Goal: Use online tool/utility: Use online tool/utility

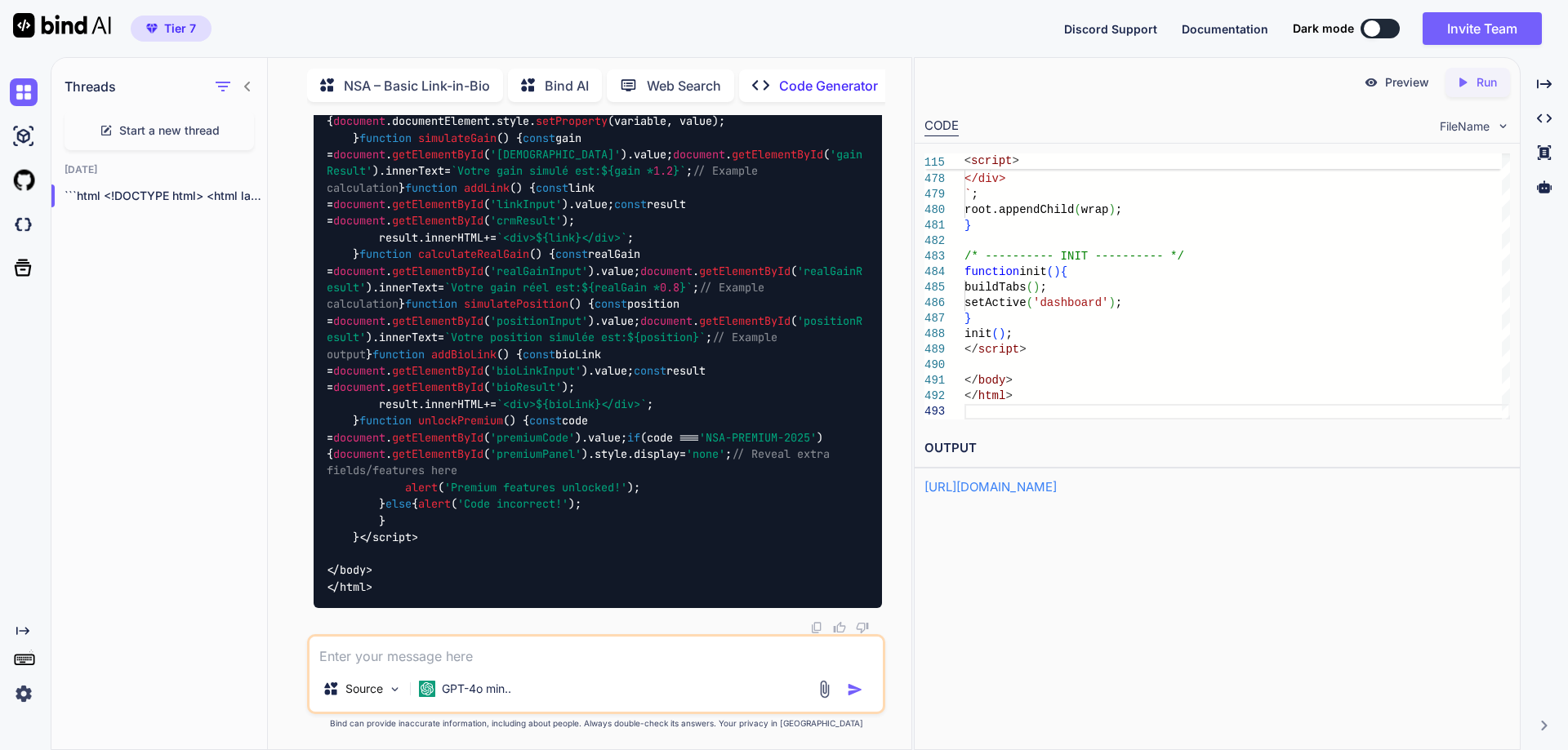
scroll to position [3824, 0]
click at [1056, 490] on link "[URL][DOMAIN_NAME]" at bounding box center [990, 487] width 132 height 16
click at [1464, 83] on icon at bounding box center [1463, 82] width 7 height 9
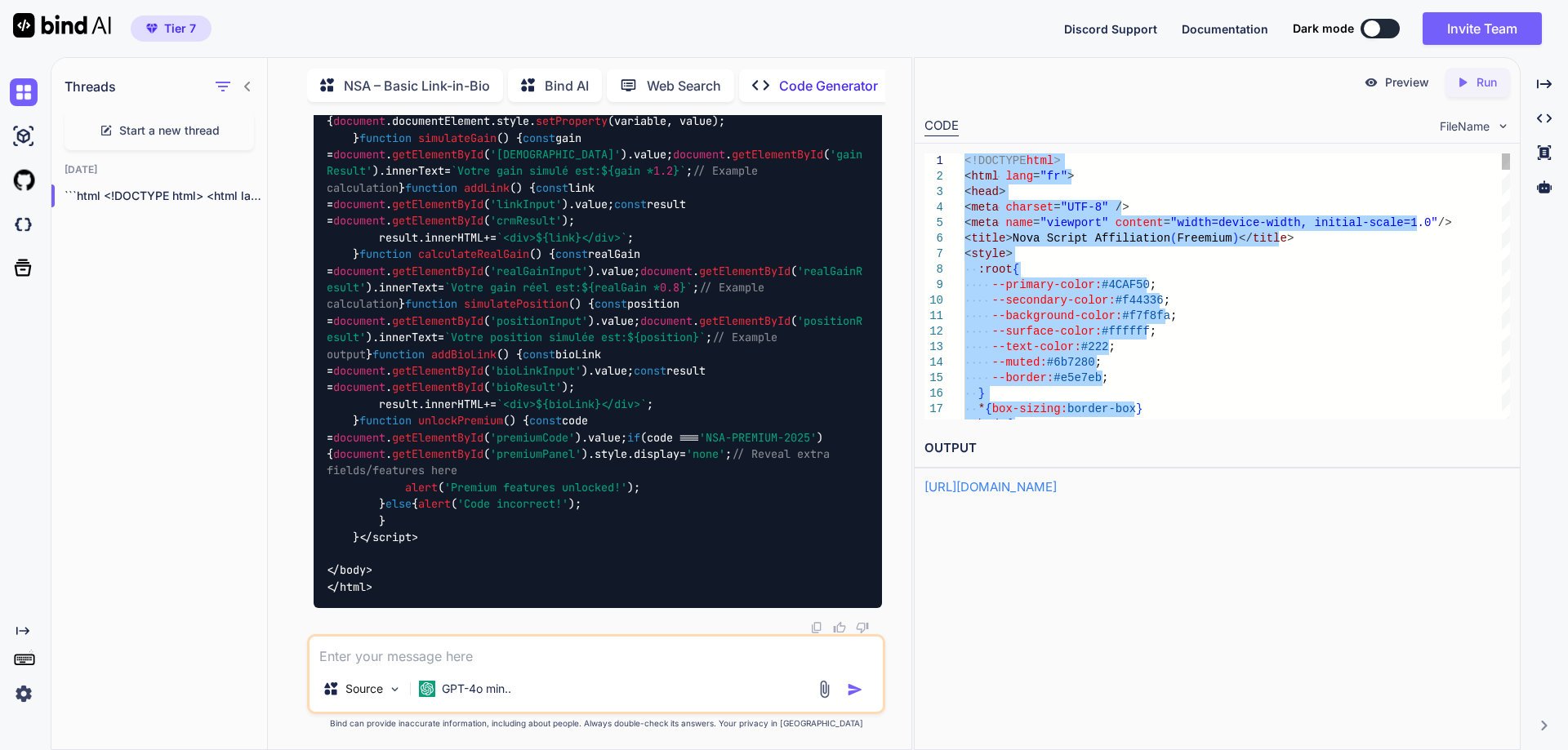
drag, startPoint x: 1044, startPoint y: 415, endPoint x: 961, endPoint y: 160, distance: 268.2
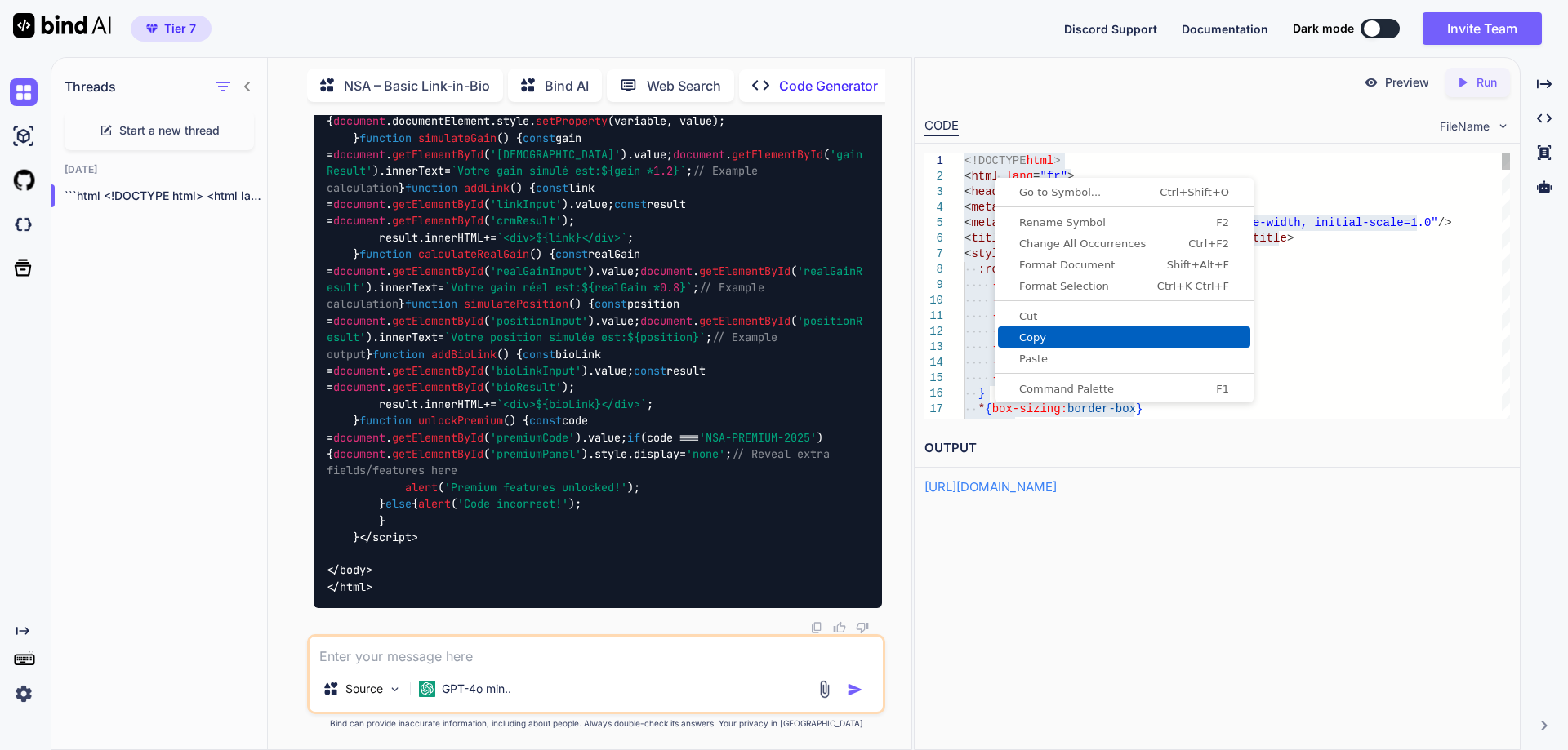
click at [1049, 341] on span "Copy" at bounding box center [1123, 337] width 252 height 10
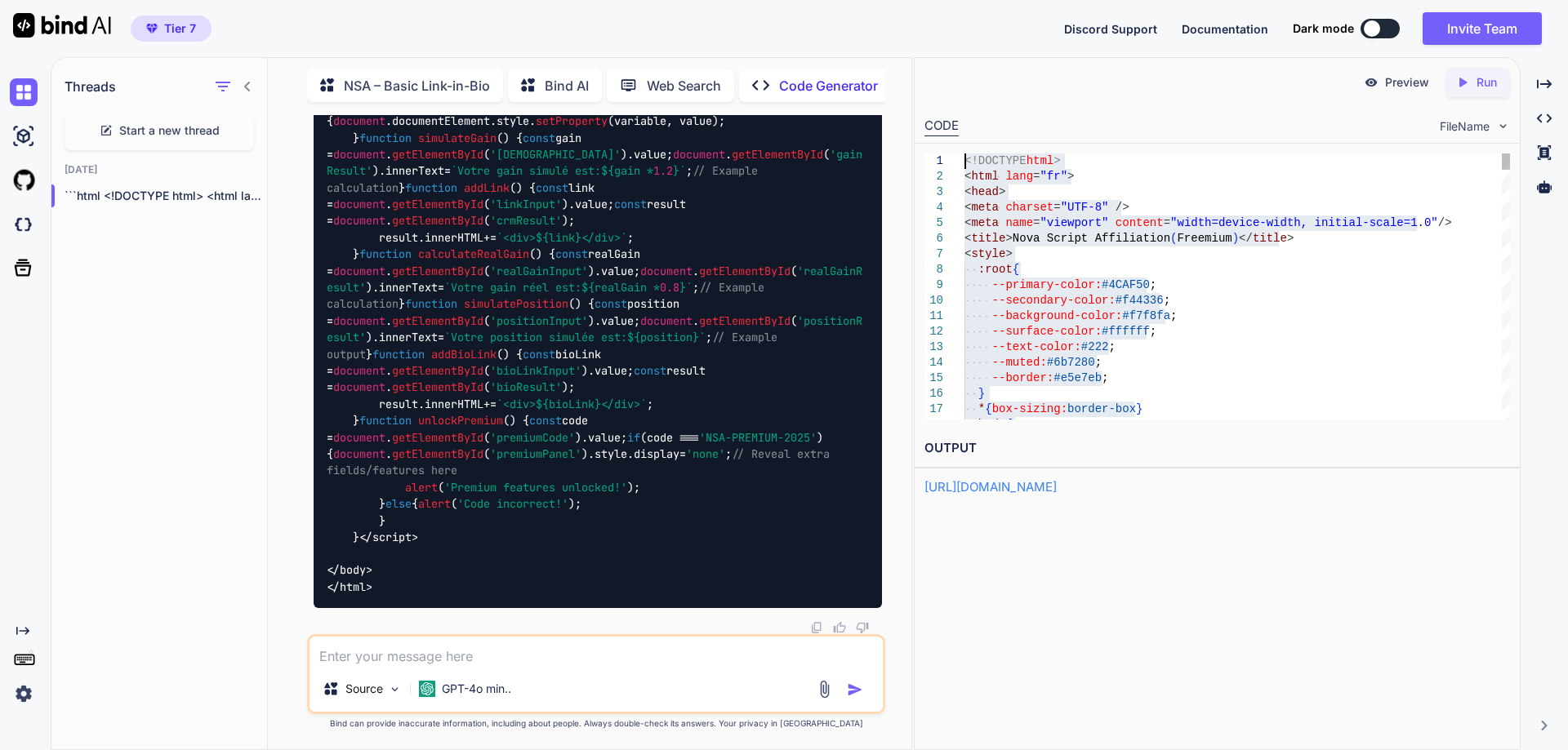
scroll to position [2, 0]
click at [443, 689] on p "GPT-4o min.." at bounding box center [477, 688] width 70 height 17
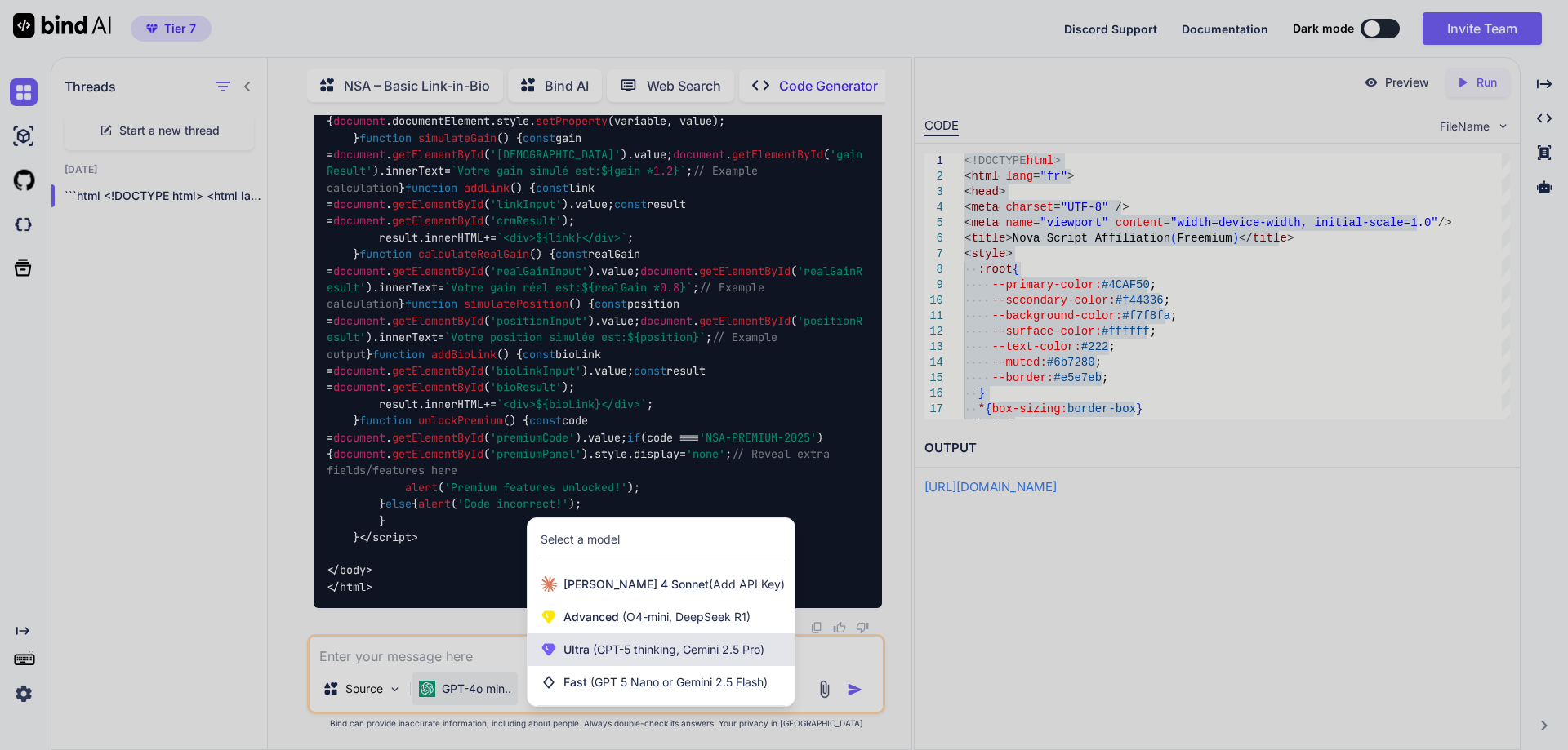
click at [632, 653] on span "(GPT-5 thinking, Gemini 2.5 Pro)" at bounding box center [676, 649] width 174 height 14
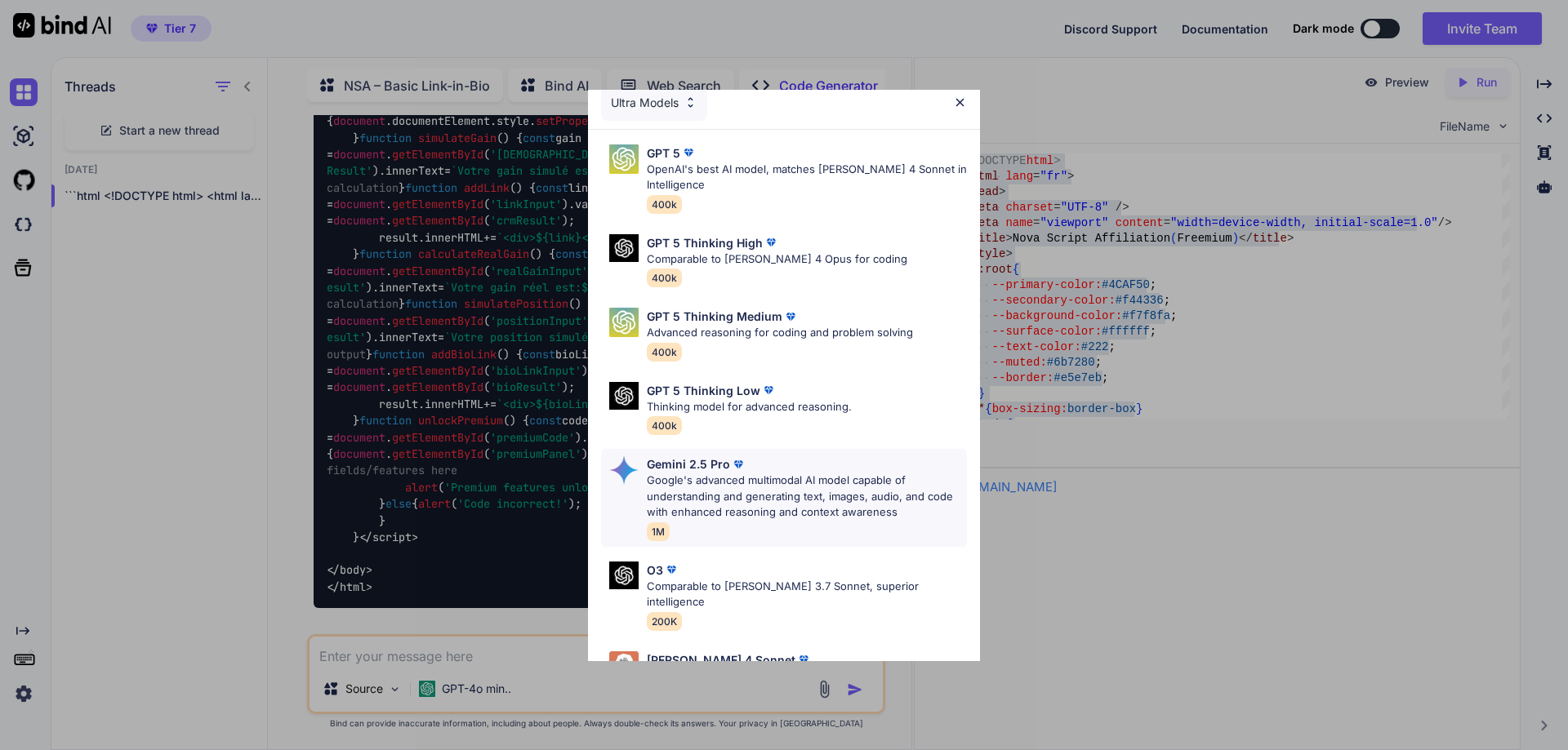
scroll to position [0, 0]
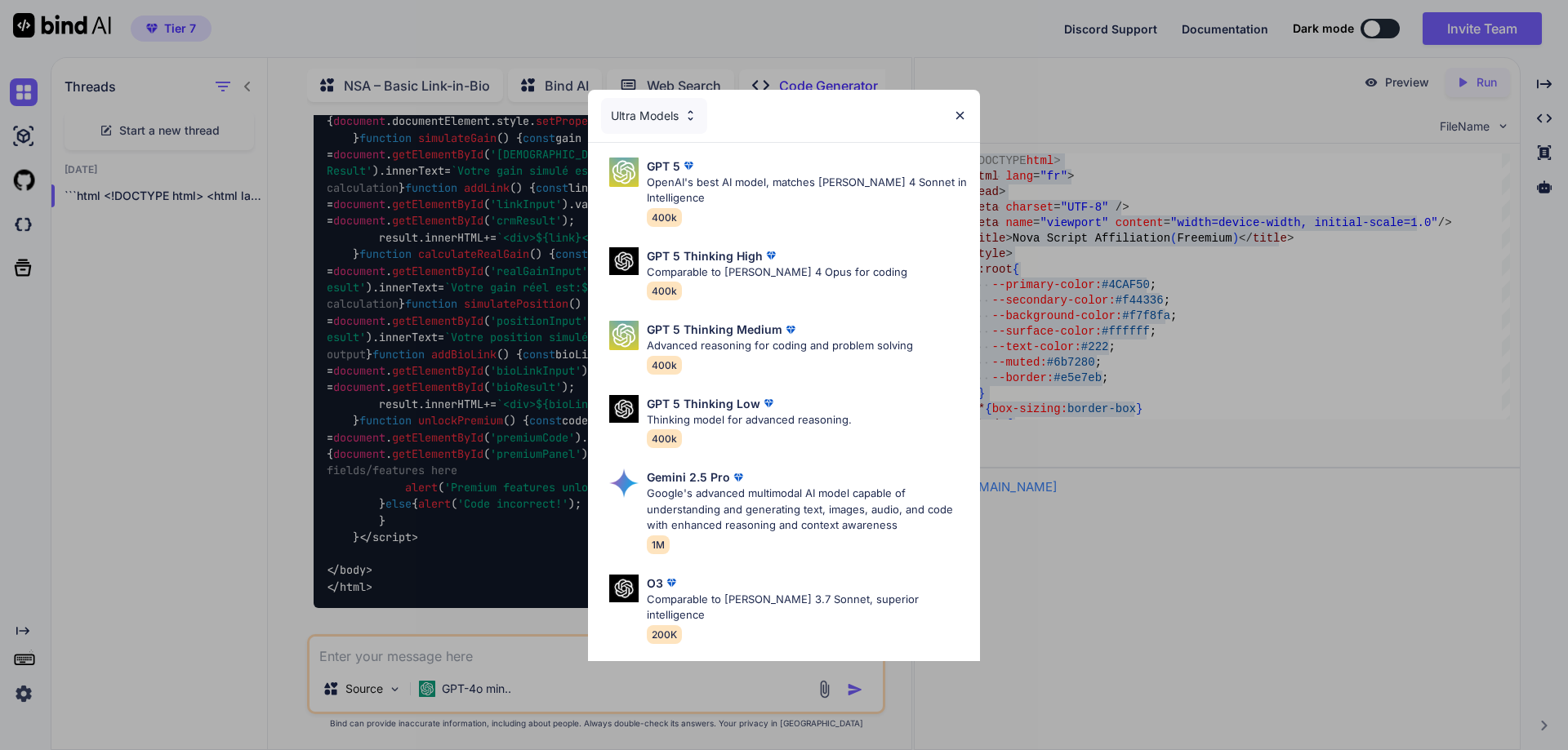
click at [540, 666] on div "Ultra Models GPT 5 OpenAI's best AI model, matches [PERSON_NAME] 4 Sonnet in In…" at bounding box center [784, 375] width 1568 height 750
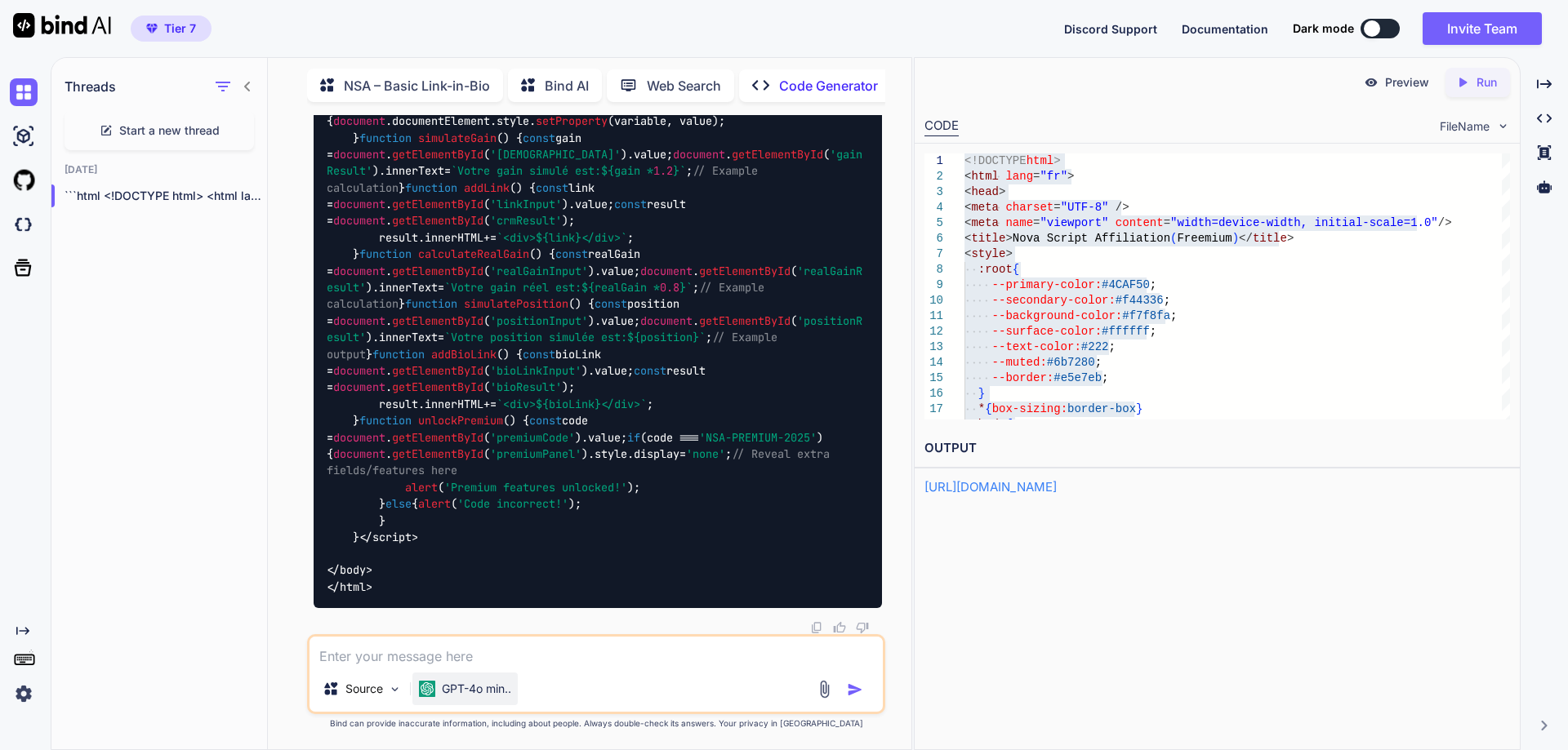
click at [484, 700] on div "GPT-4o min.." at bounding box center [465, 688] width 105 height 32
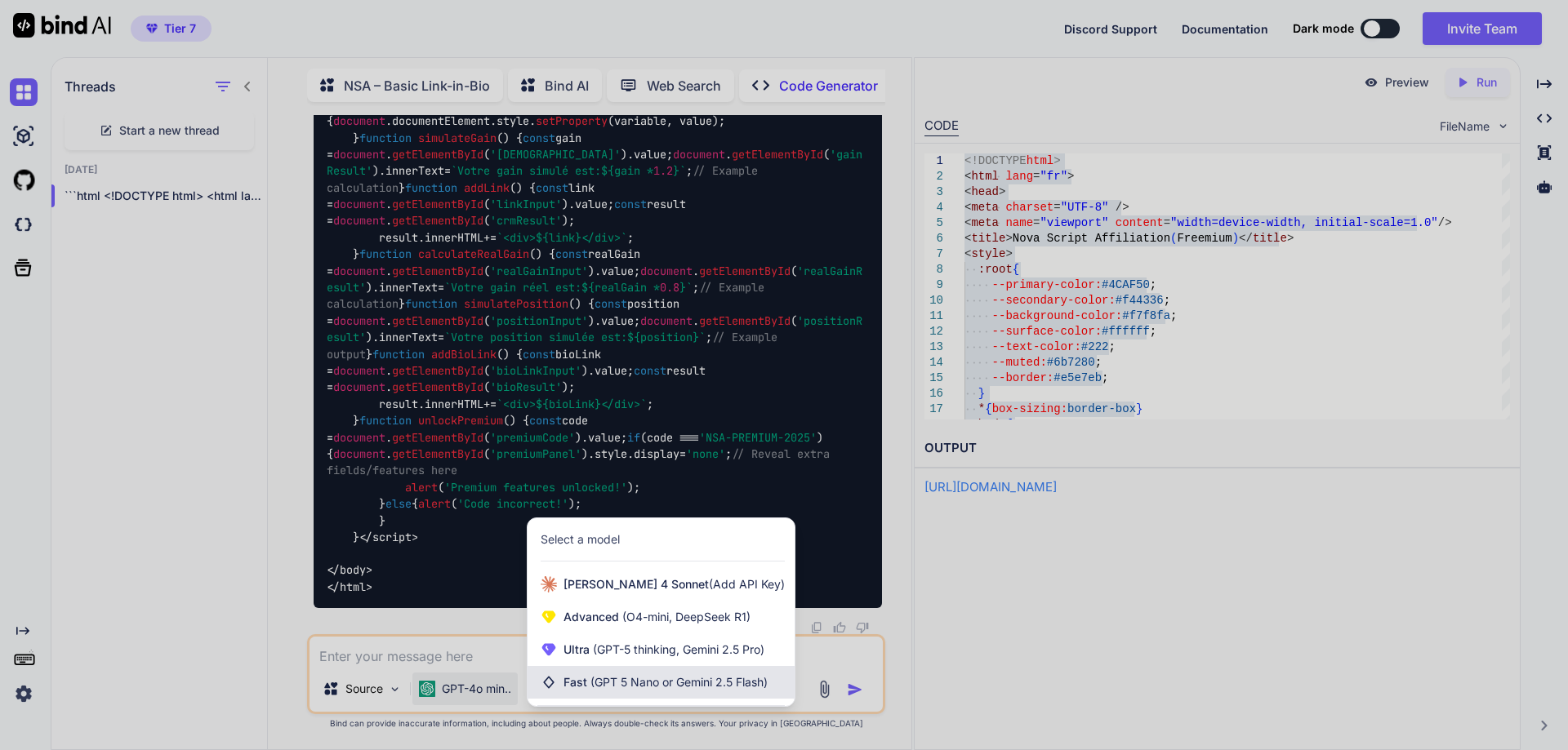
click at [613, 679] on span "(GPT 5 Nano or Gemini 2.5 Flash)" at bounding box center [678, 682] width 177 height 14
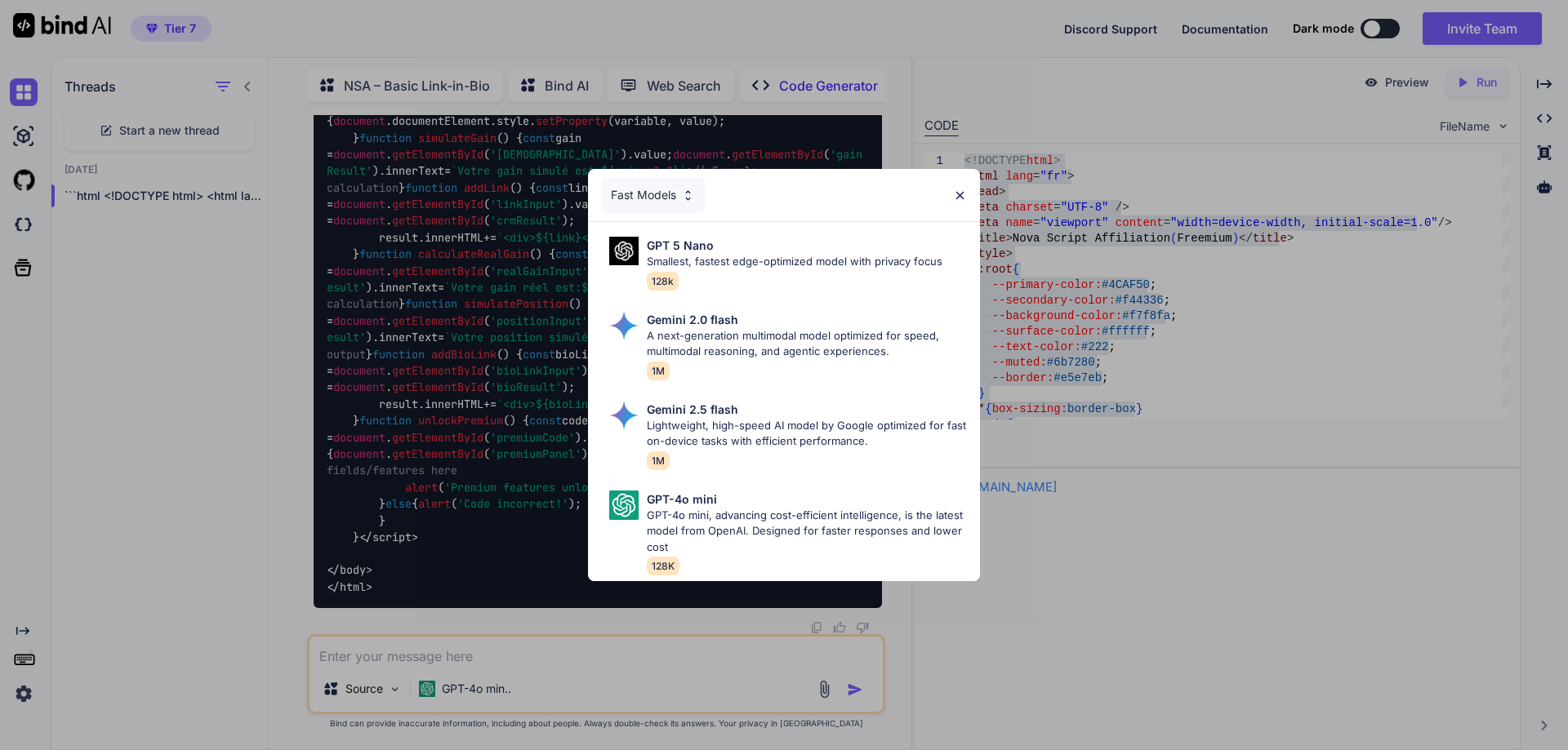
click at [601, 657] on div "Fast Models GPT 5 Nano Smallest, fastest edge-optimized model with privacy focu…" at bounding box center [784, 375] width 1568 height 750
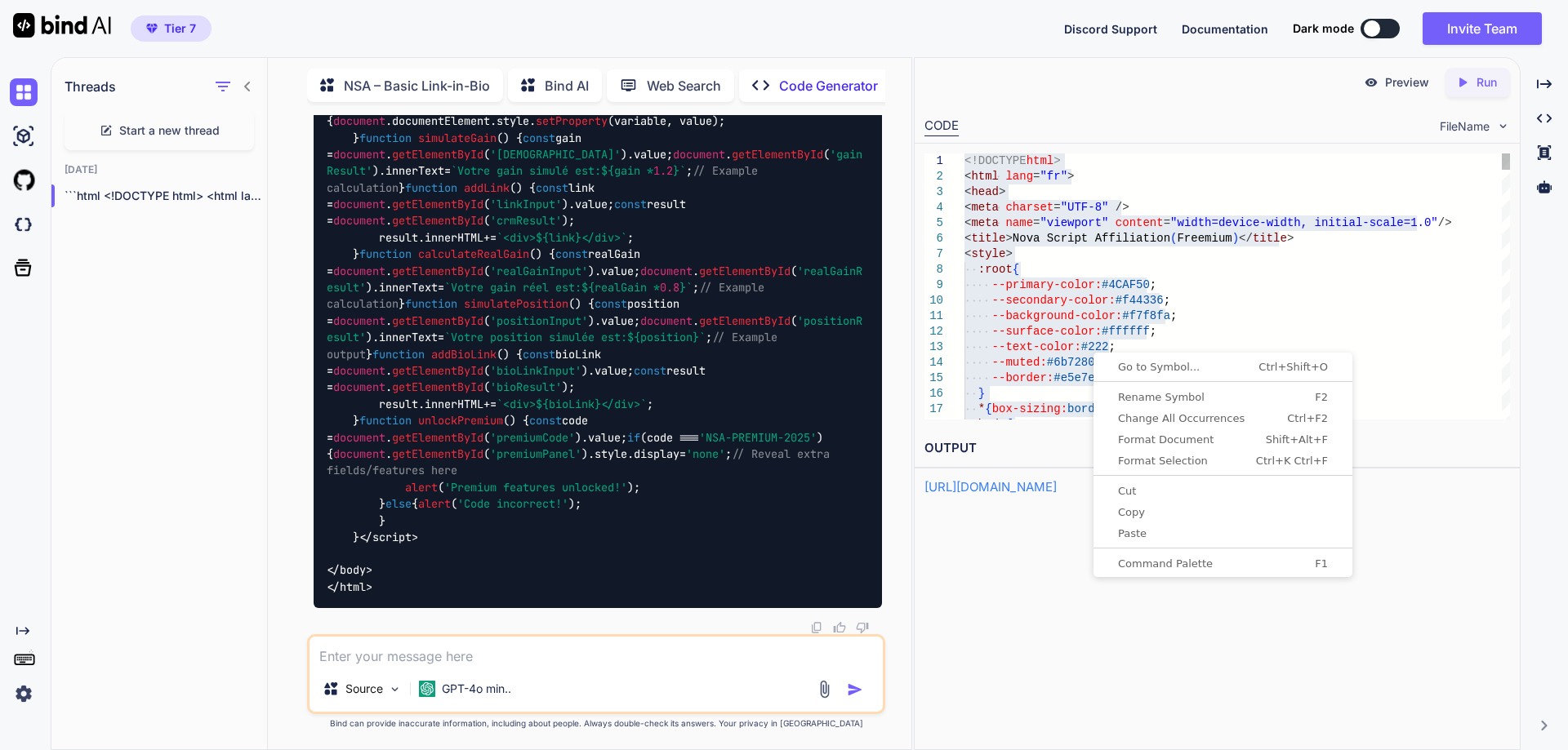
scroll to position [2, 0]
click at [1118, 530] on span "Paste" at bounding box center [1222, 533] width 252 height 10
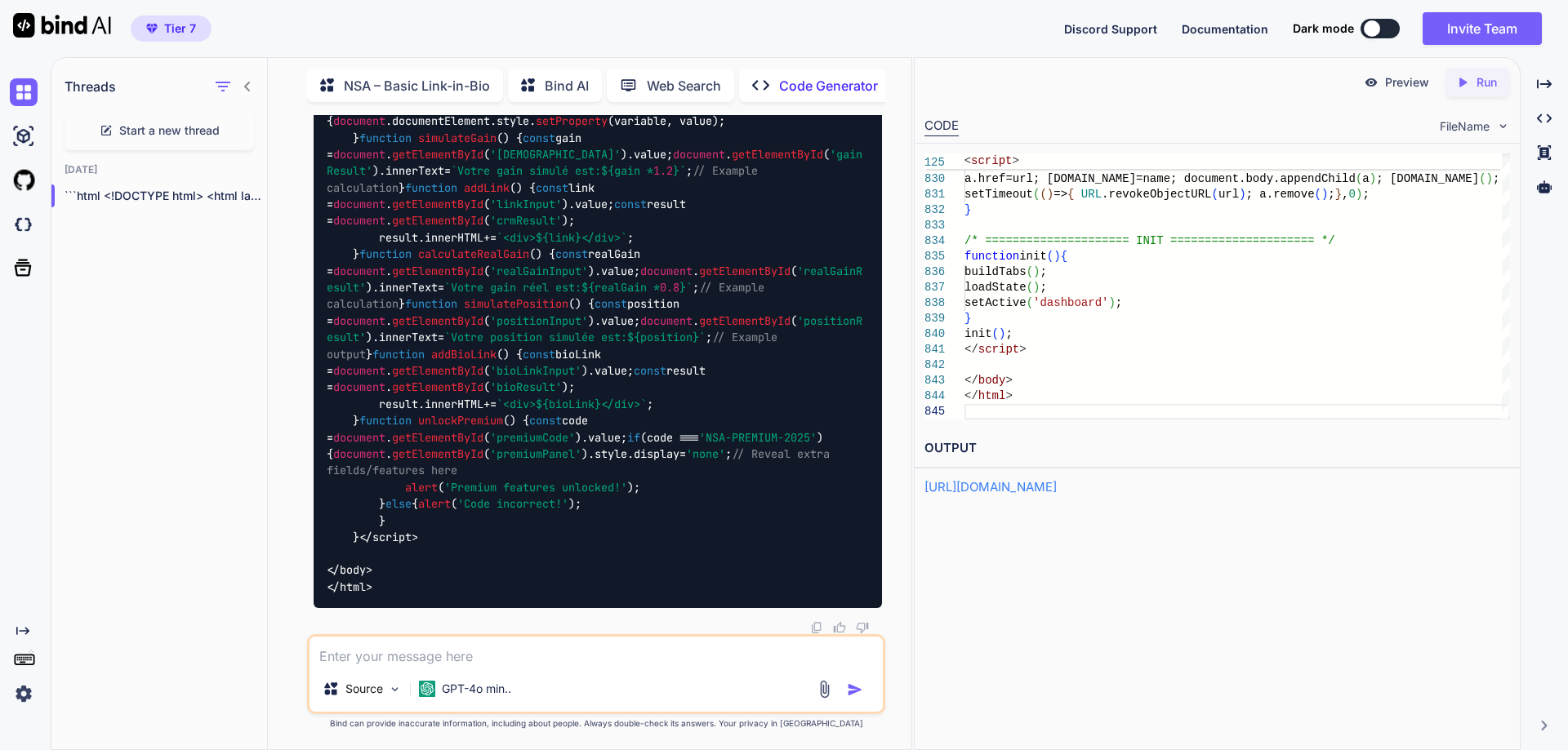
click at [1479, 86] on p "Run" at bounding box center [1486, 82] width 20 height 17
click at [1056, 490] on link "[URL][DOMAIN_NAME]" at bounding box center [990, 487] width 132 height 16
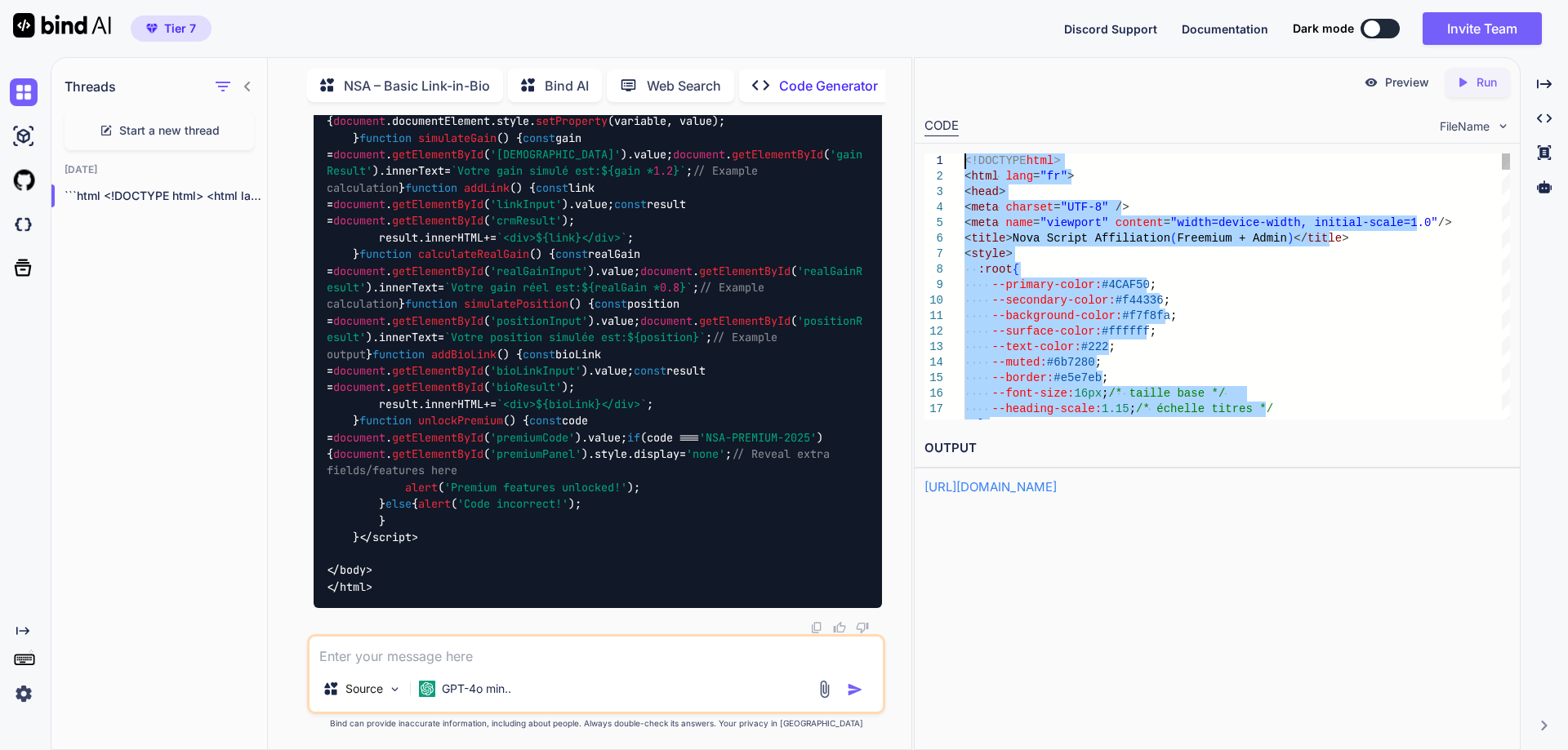
drag, startPoint x: 1114, startPoint y: 409, endPoint x: 955, endPoint y: 163, distance: 292.9
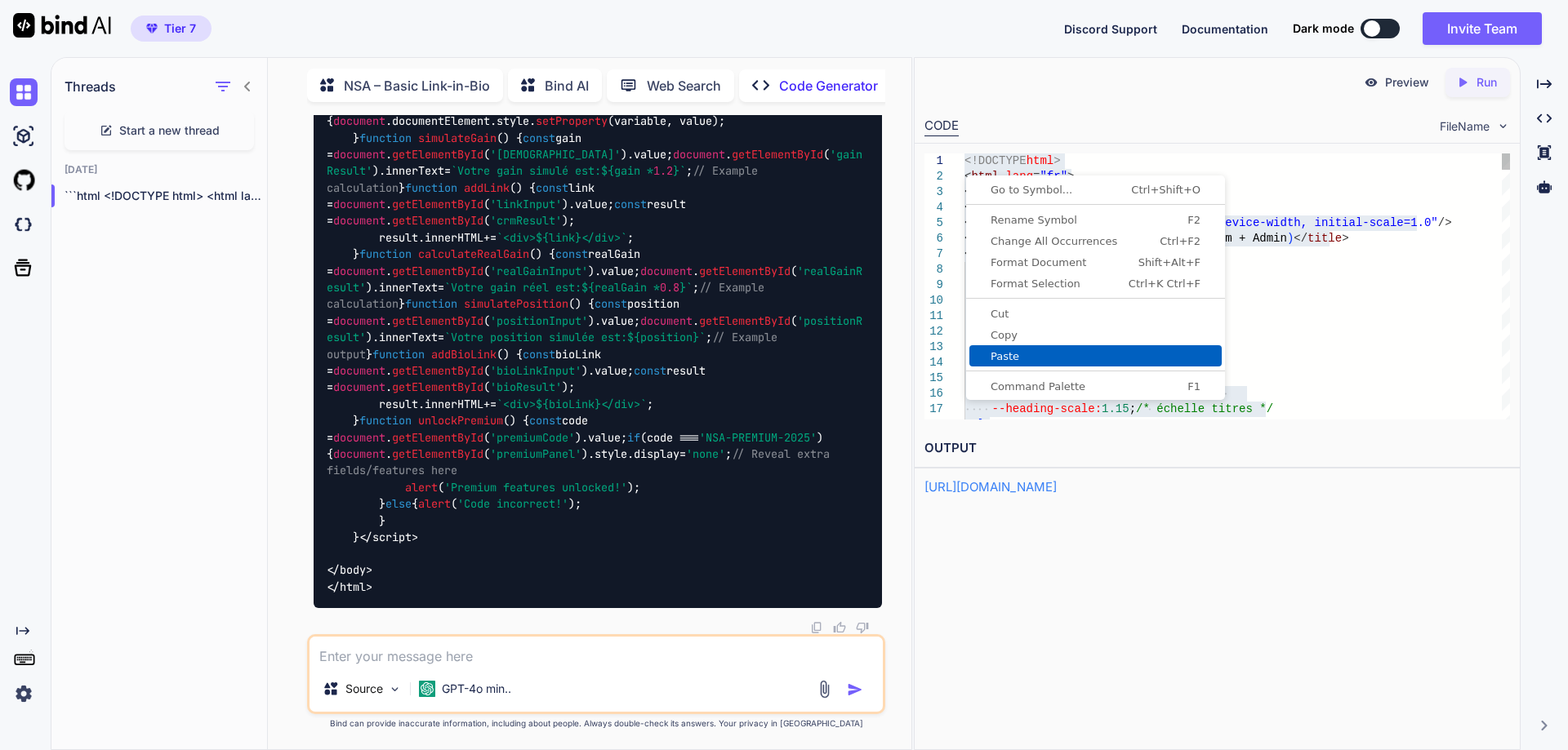
click at [1011, 351] on span "Paste" at bounding box center [1095, 356] width 252 height 10
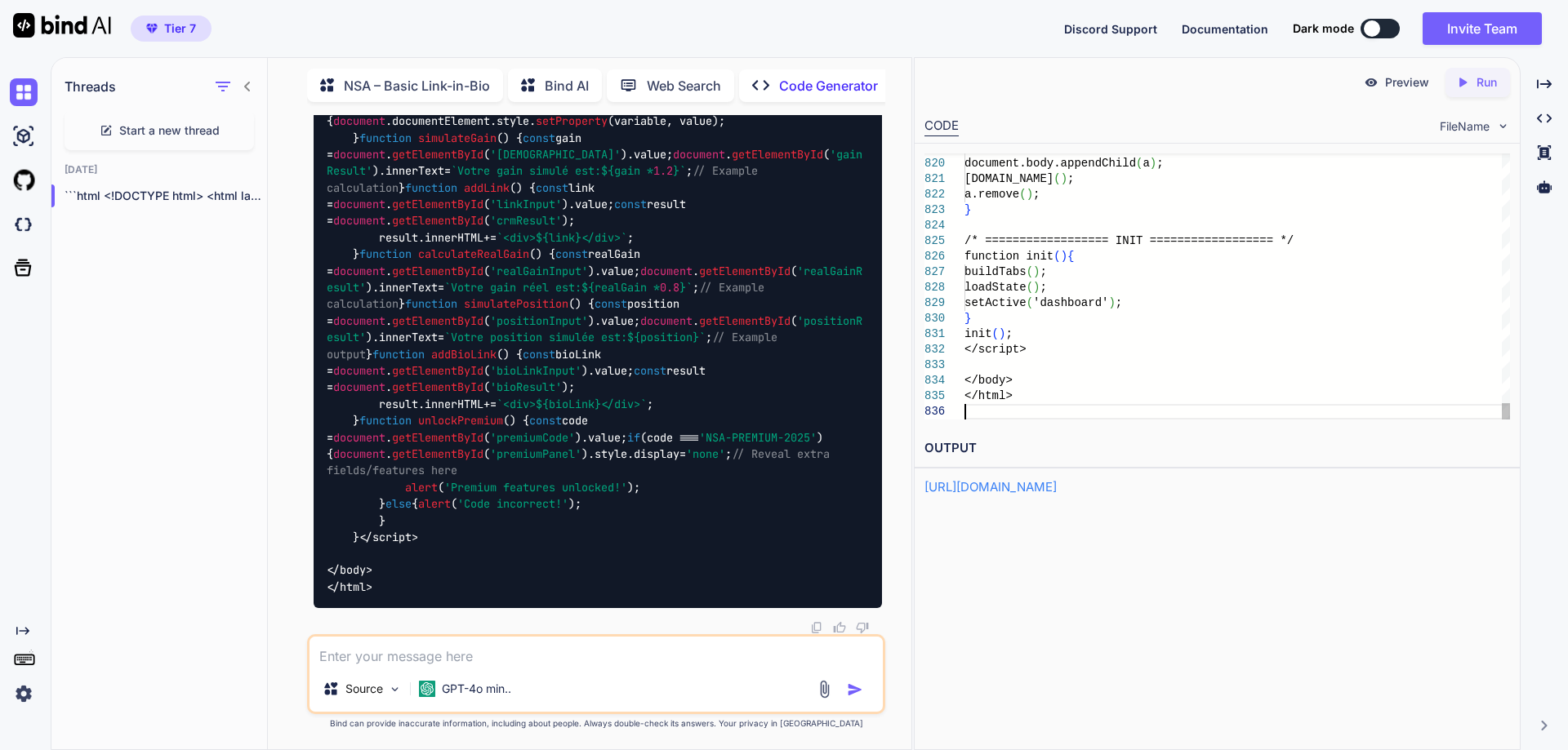
scroll to position [3, 0]
click at [1473, 82] on icon "Created with Pixso." at bounding box center [1465, 82] width 21 height 15
click at [1056, 490] on link "[URL][DOMAIN_NAME]" at bounding box center [990, 487] width 132 height 16
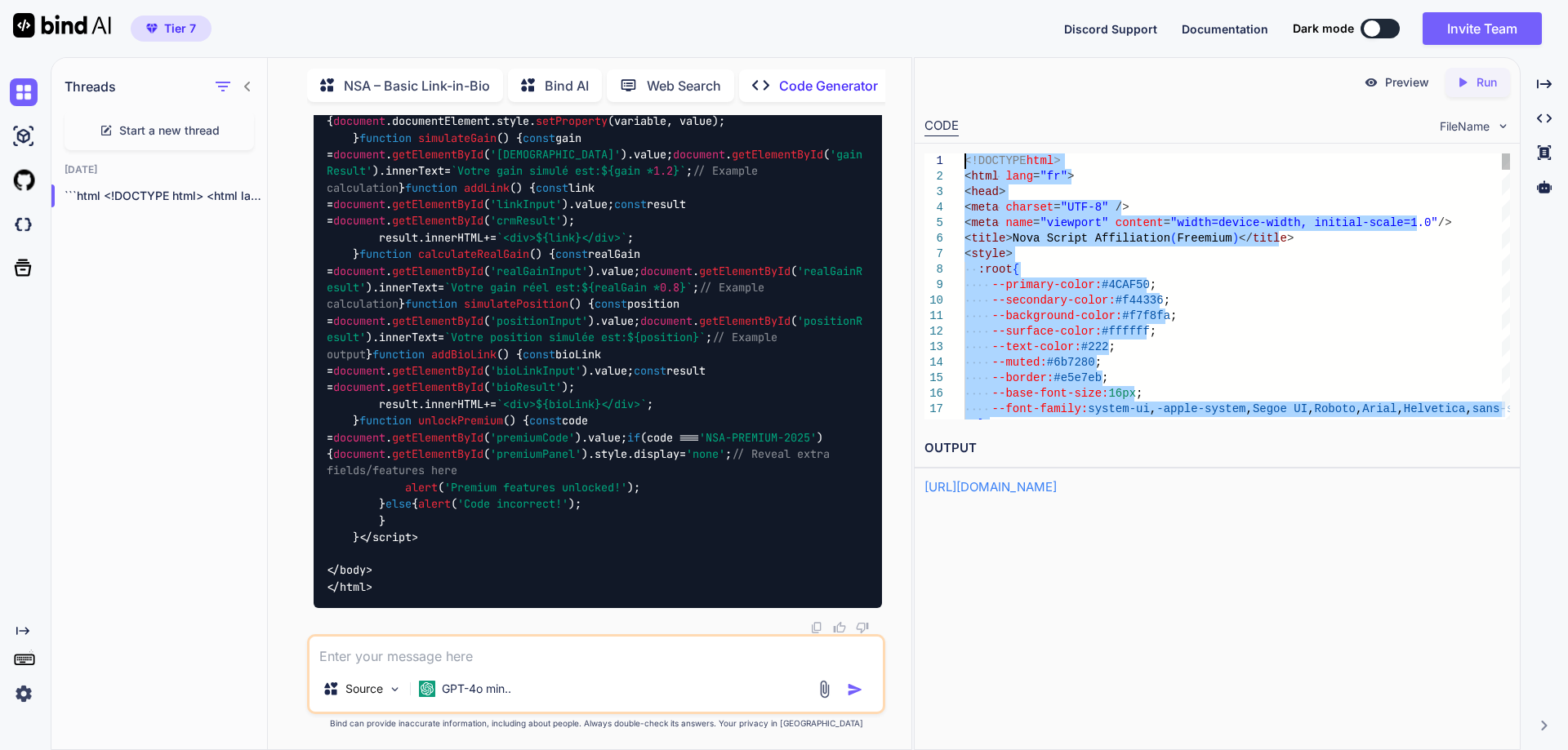
drag, startPoint x: 1038, startPoint y: 412, endPoint x: 899, endPoint y: -21, distance: 454.8
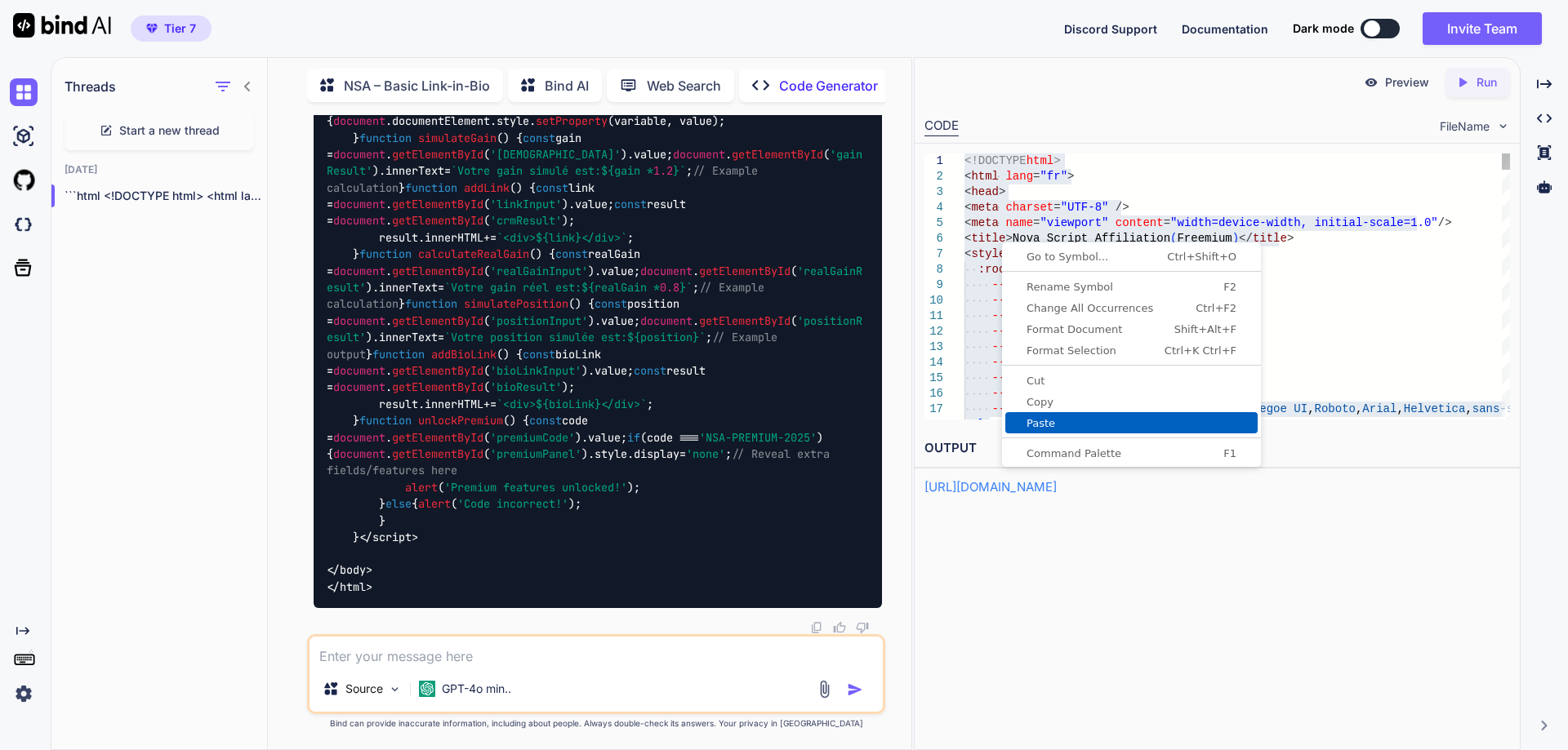
click at [1052, 419] on span "Paste" at bounding box center [1130, 423] width 252 height 10
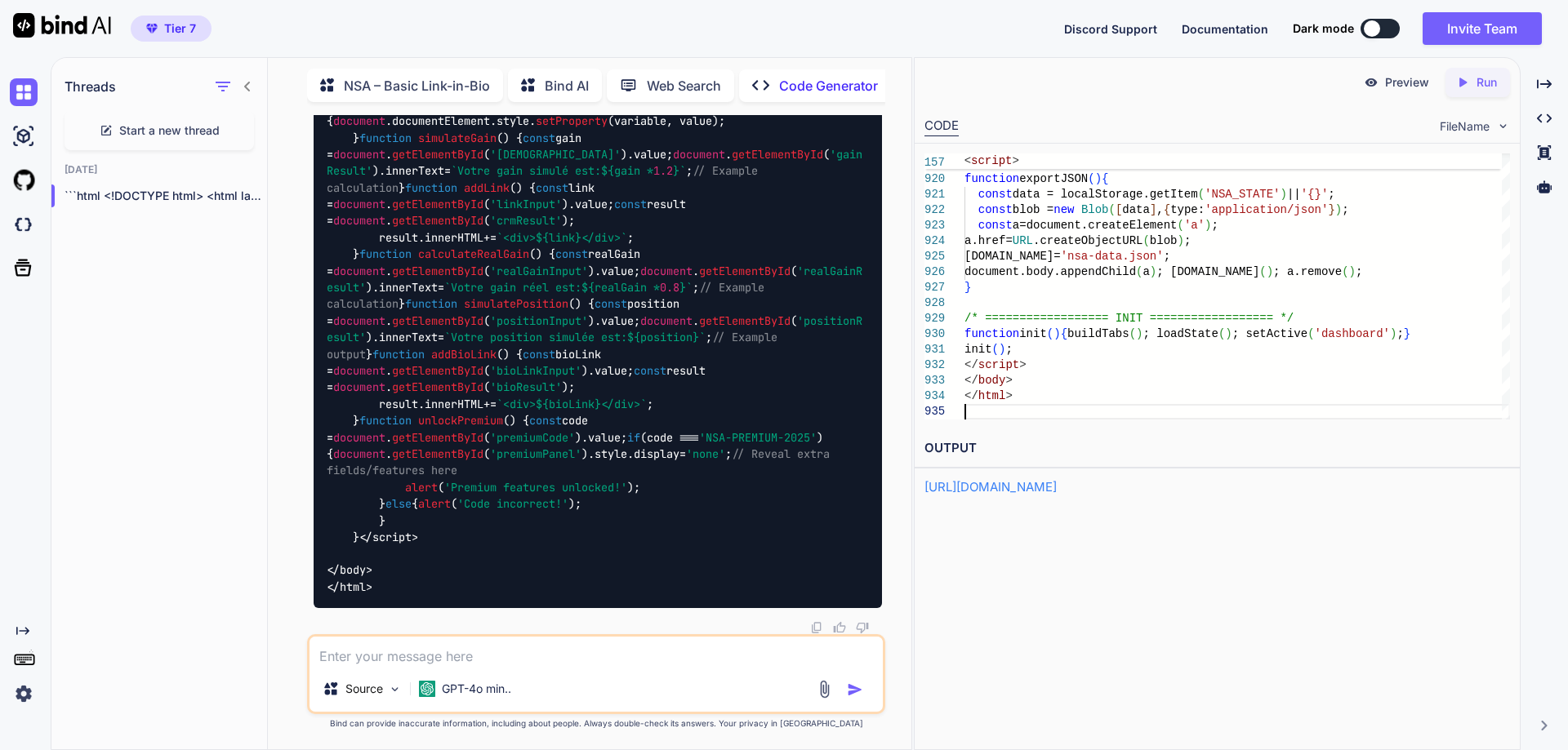
click at [1476, 83] on p "Run" at bounding box center [1486, 82] width 20 height 17
click at [1056, 487] on link "[URL][DOMAIN_NAME]" at bounding box center [990, 487] width 132 height 16
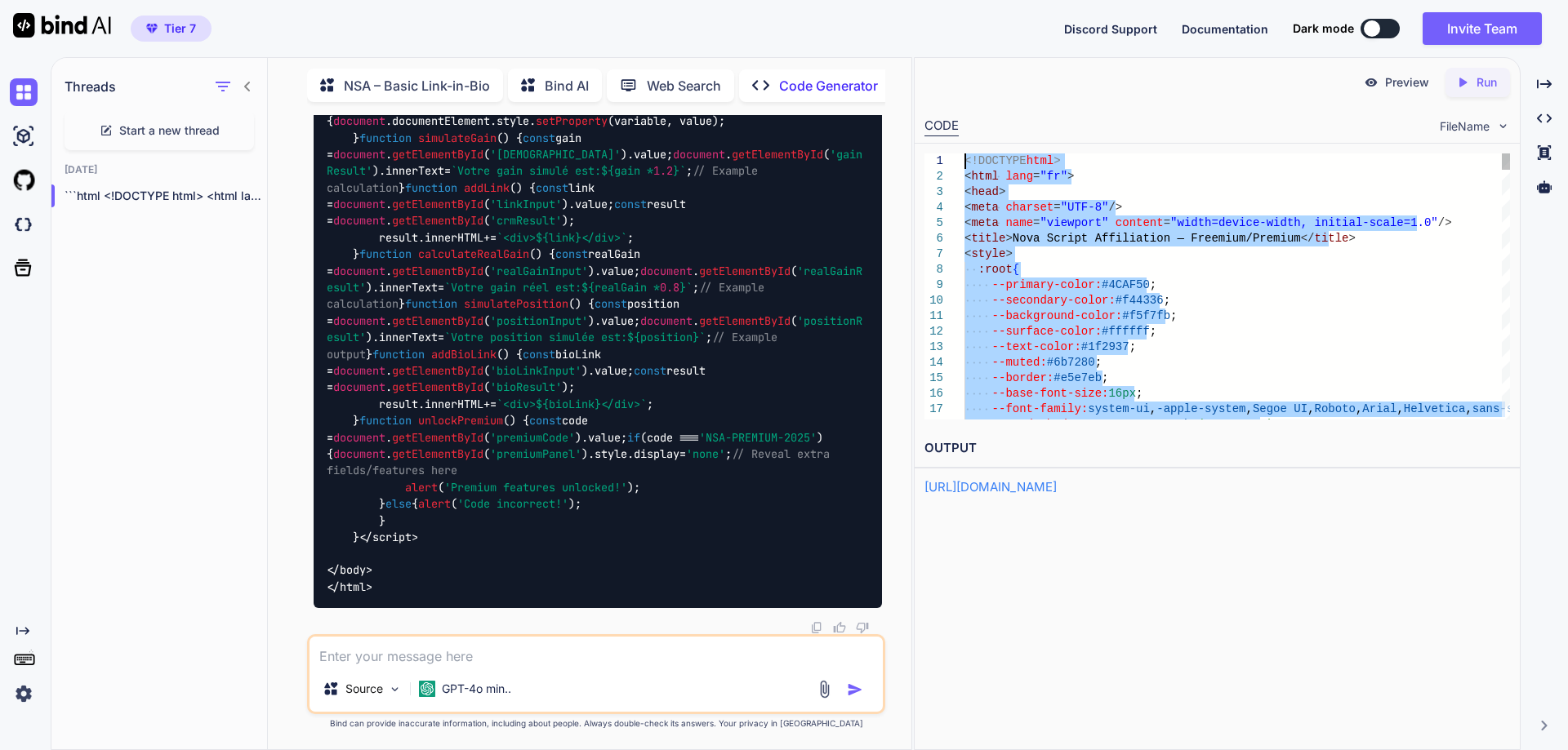
drag, startPoint x: 1009, startPoint y: 408, endPoint x: 959, endPoint y: -33, distance: 443.8
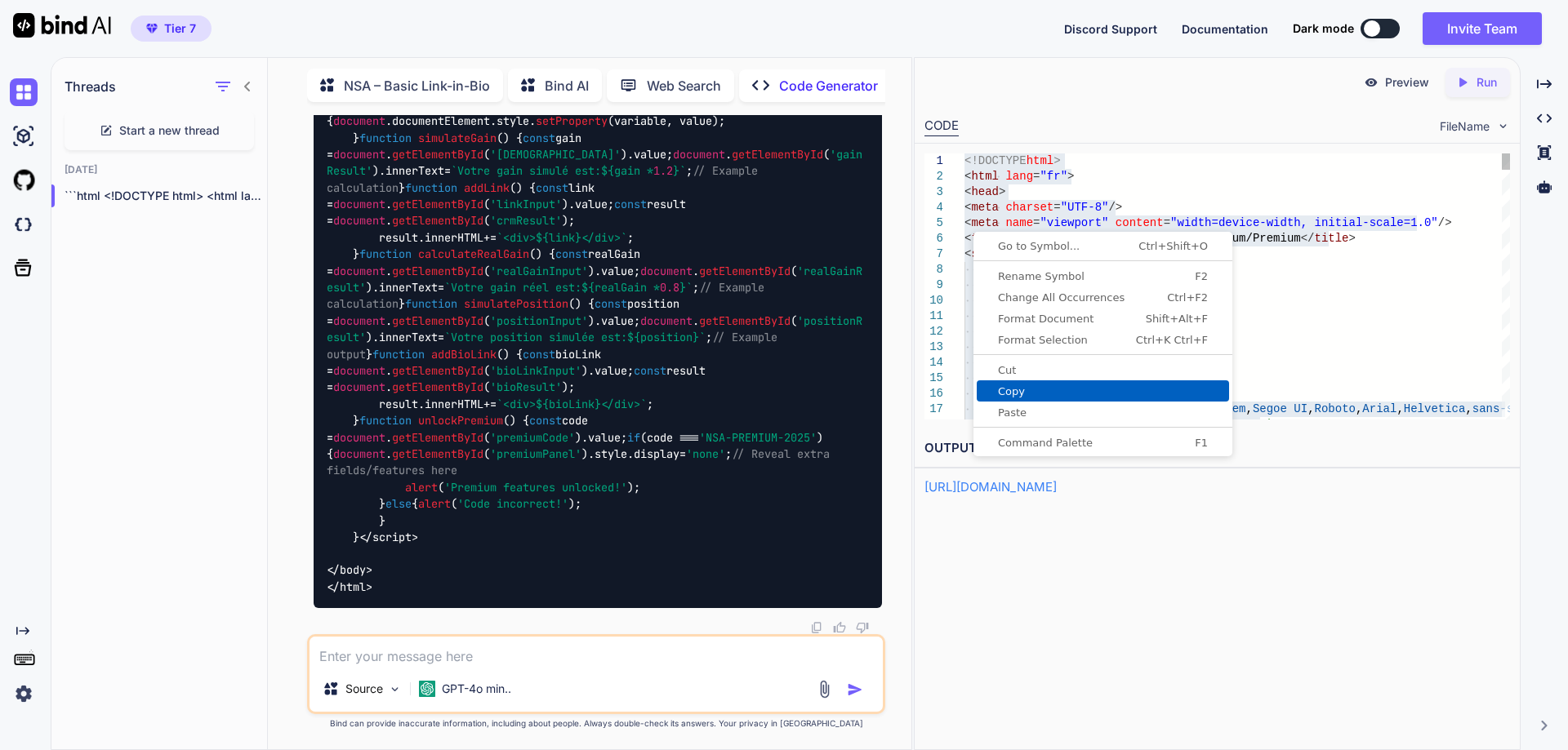
click at [1037, 391] on span "Copy" at bounding box center [1102, 391] width 252 height 10
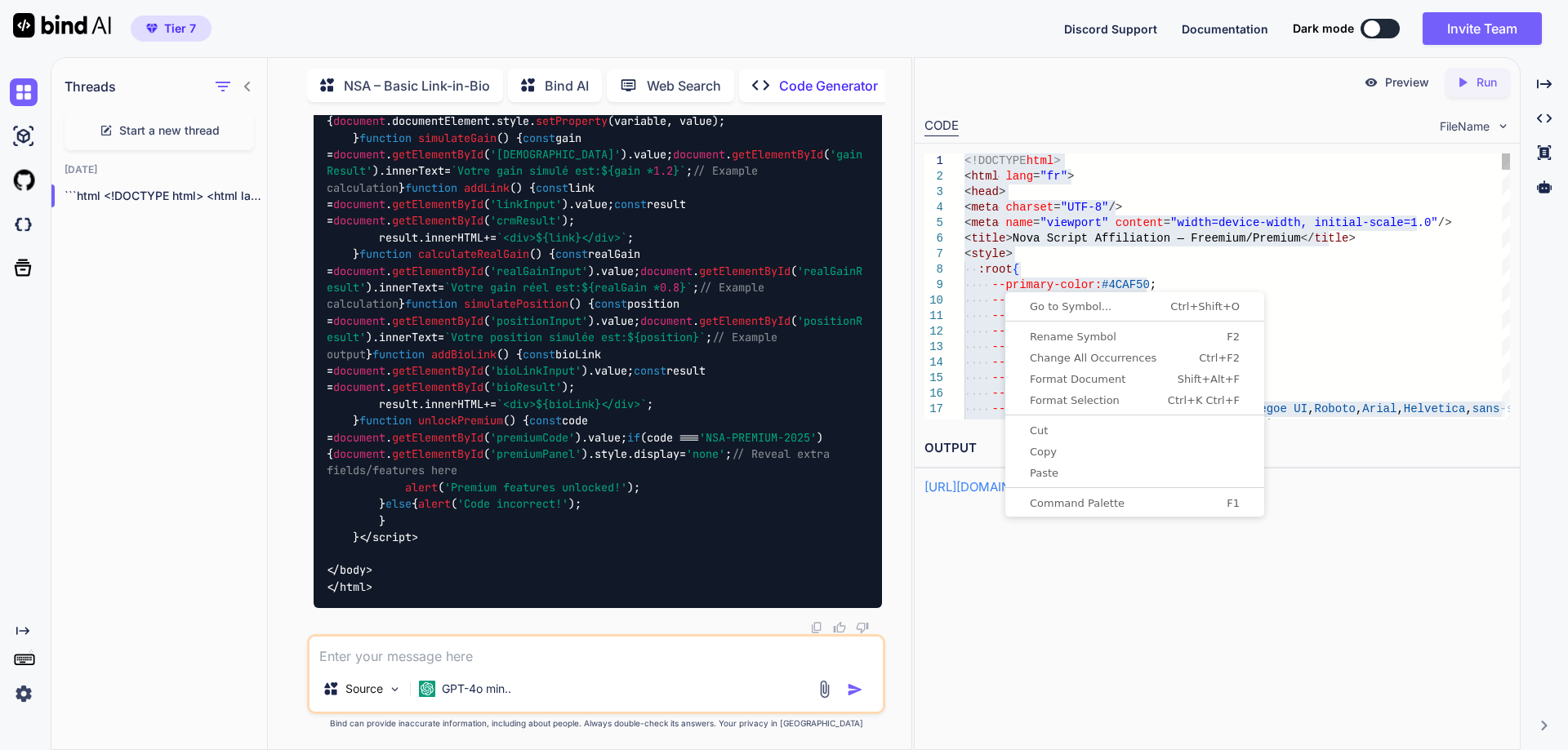
scroll to position [5, 0]
click at [1060, 473] on span "Paste" at bounding box center [1134, 473] width 252 height 10
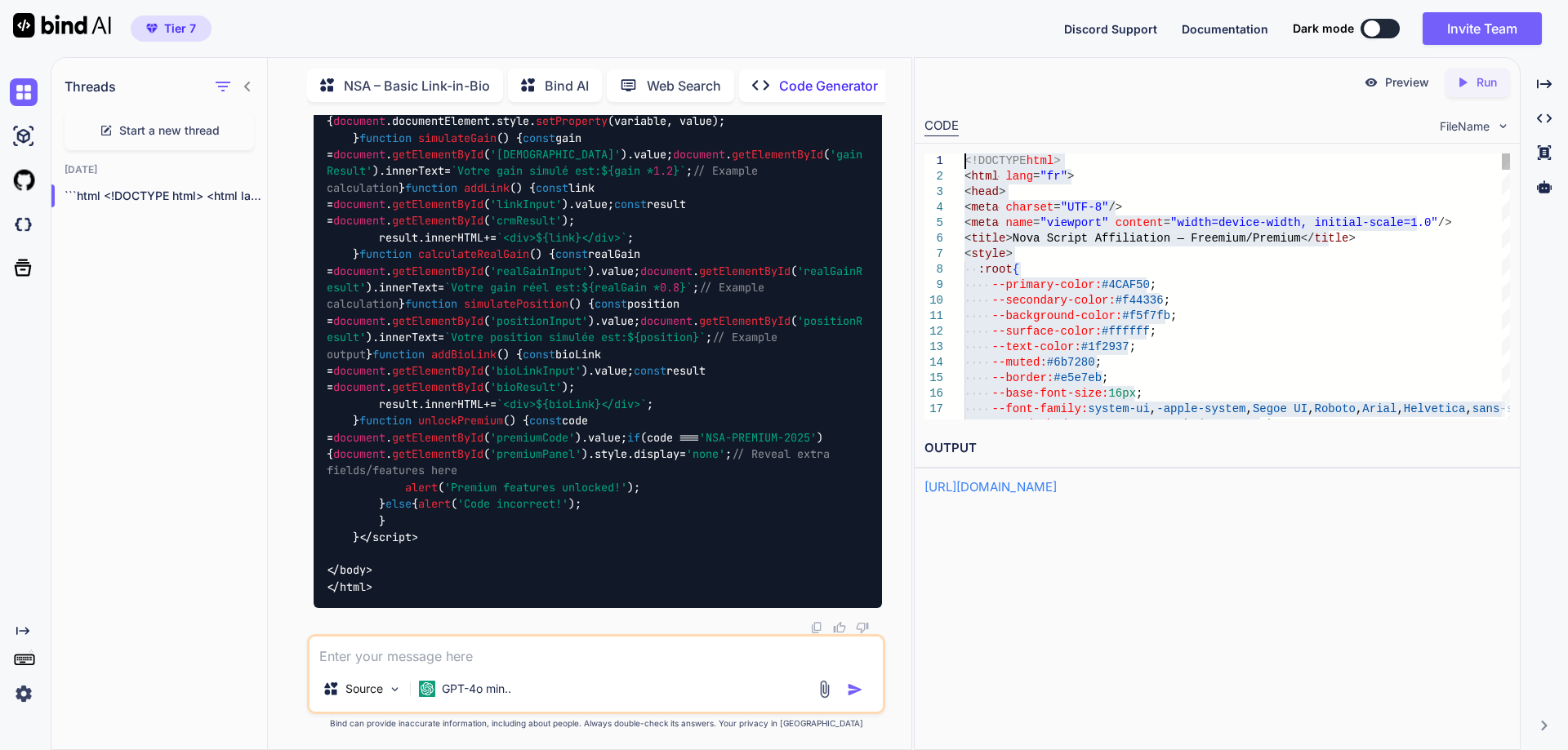
scroll to position [6, 0]
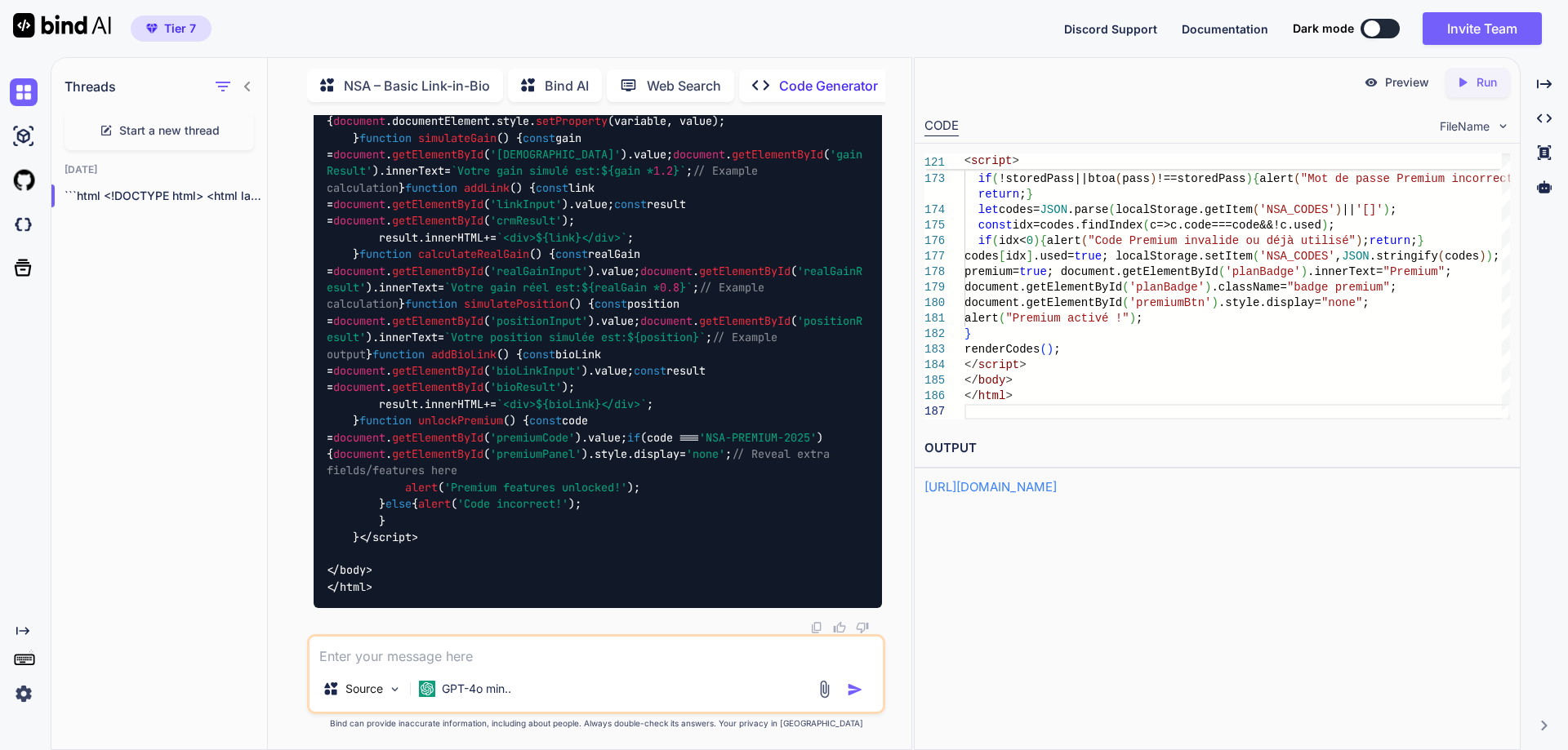
click at [1486, 79] on p "Run" at bounding box center [1486, 82] width 20 height 17
click at [1056, 488] on link "[URL][DOMAIN_NAME]" at bounding box center [990, 487] width 132 height 16
click at [24, 693] on img at bounding box center [24, 693] width 28 height 28
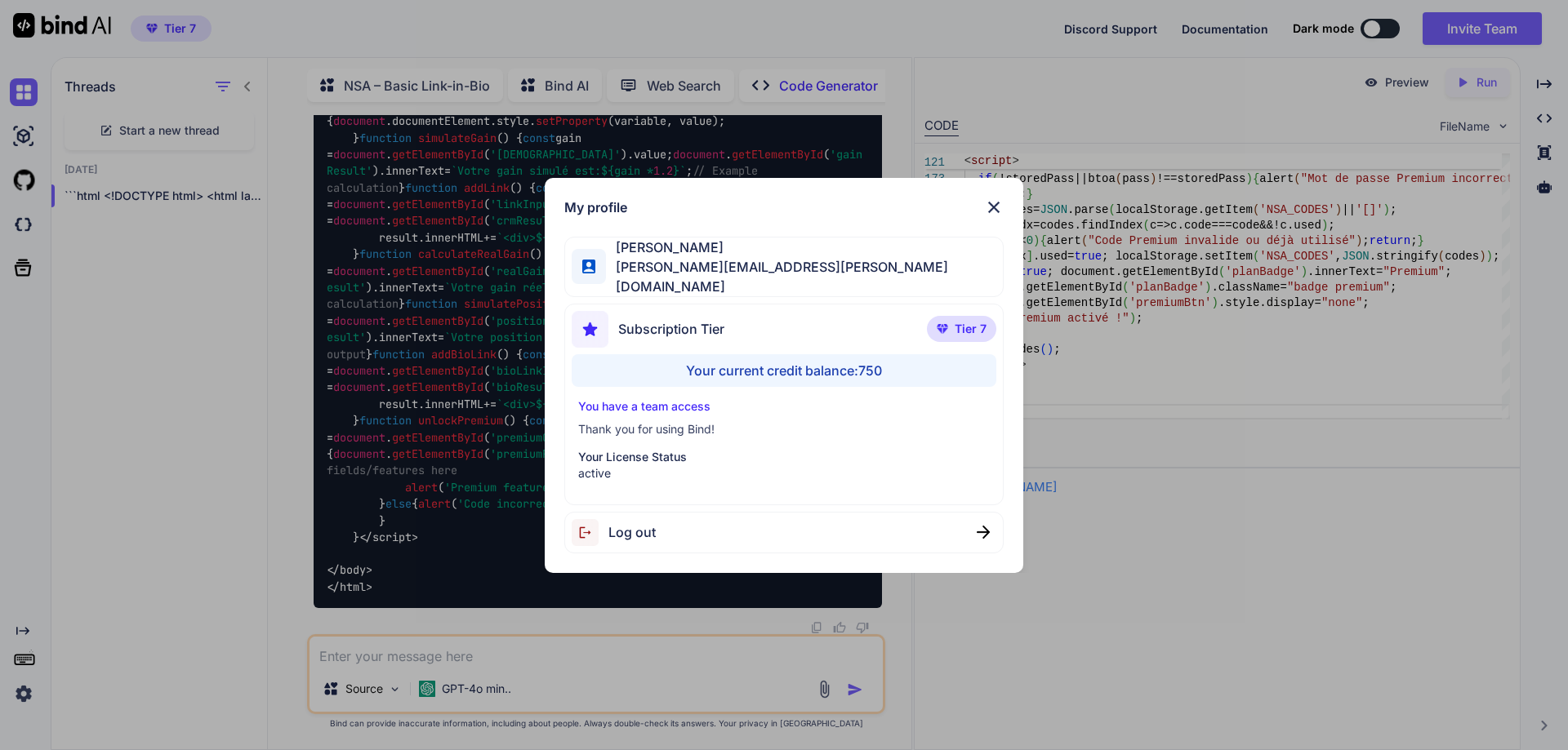
click at [874, 368] on div "Your current credit balance: 750" at bounding box center [784, 370] width 425 height 32
click at [697, 274] on span "[PERSON_NAME][EMAIL_ADDRESS][PERSON_NAME][DOMAIN_NAME]" at bounding box center [804, 276] width 397 height 39
click at [706, 319] on span "Subscription Tier" at bounding box center [671, 328] width 106 height 19
click at [990, 208] on img at bounding box center [994, 207] width 19 height 19
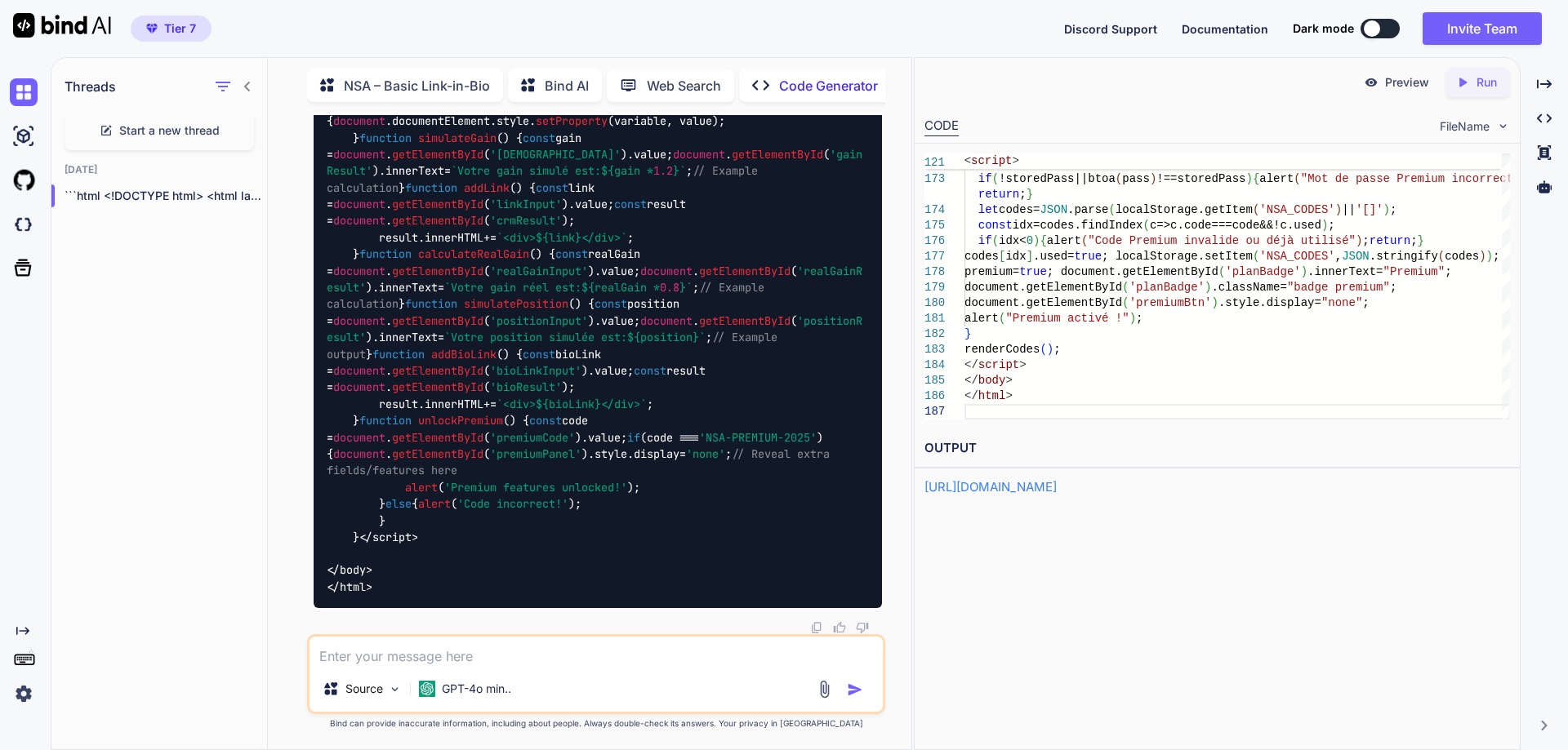
click at [29, 663] on icon at bounding box center [24, 659] width 23 height 23
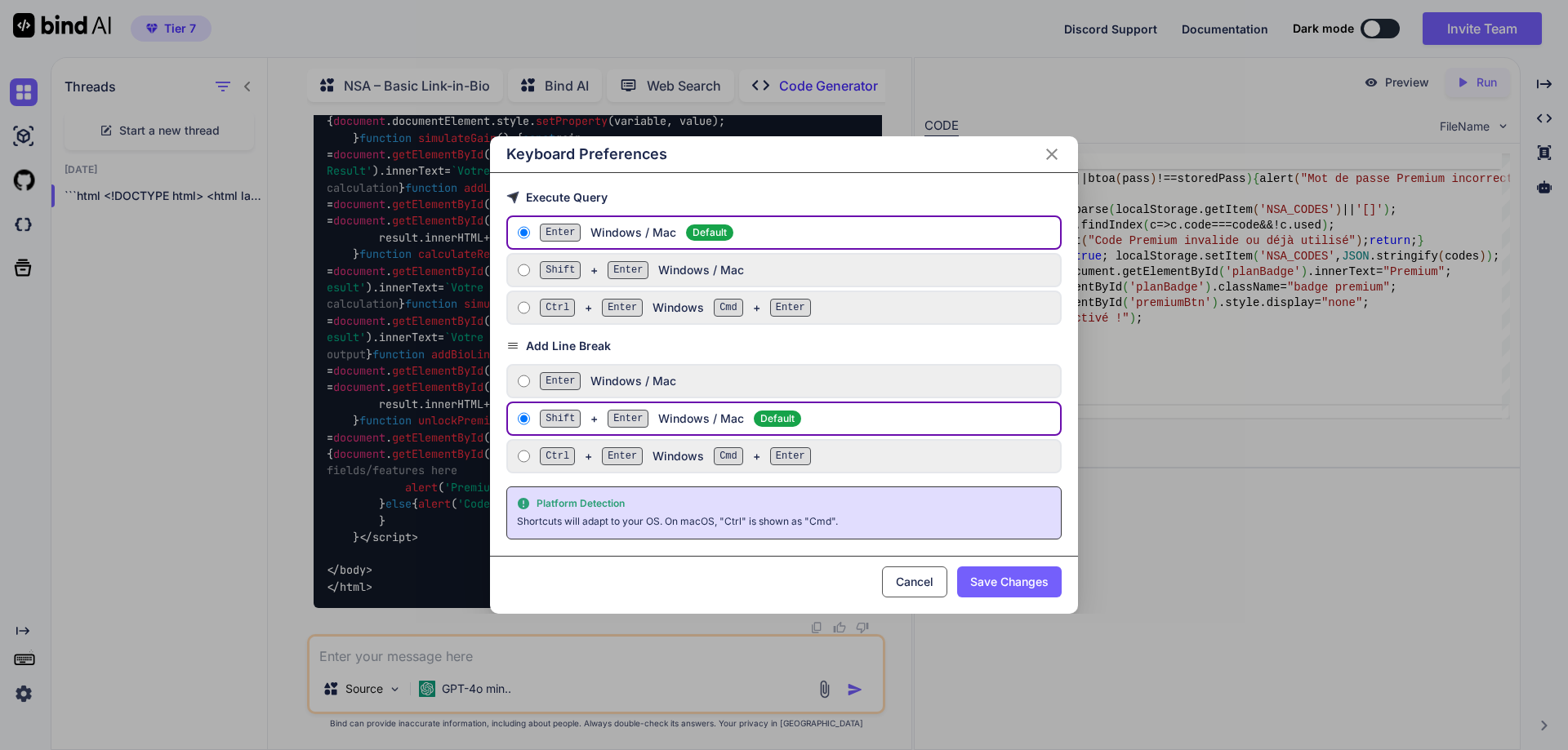
click at [1047, 152] on icon "Close" at bounding box center [1051, 154] width 19 height 19
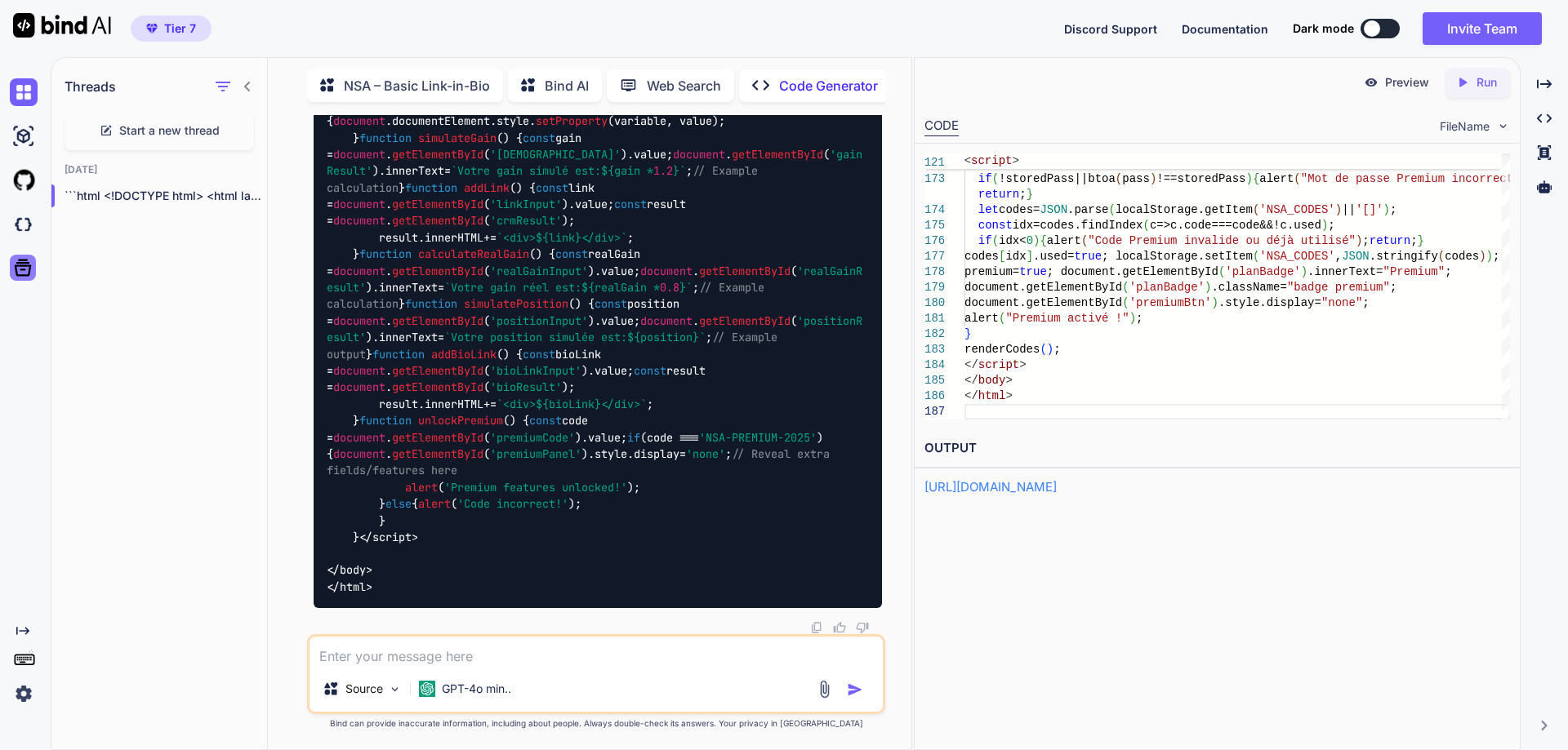
click at [25, 271] on icon at bounding box center [23, 267] width 23 height 23
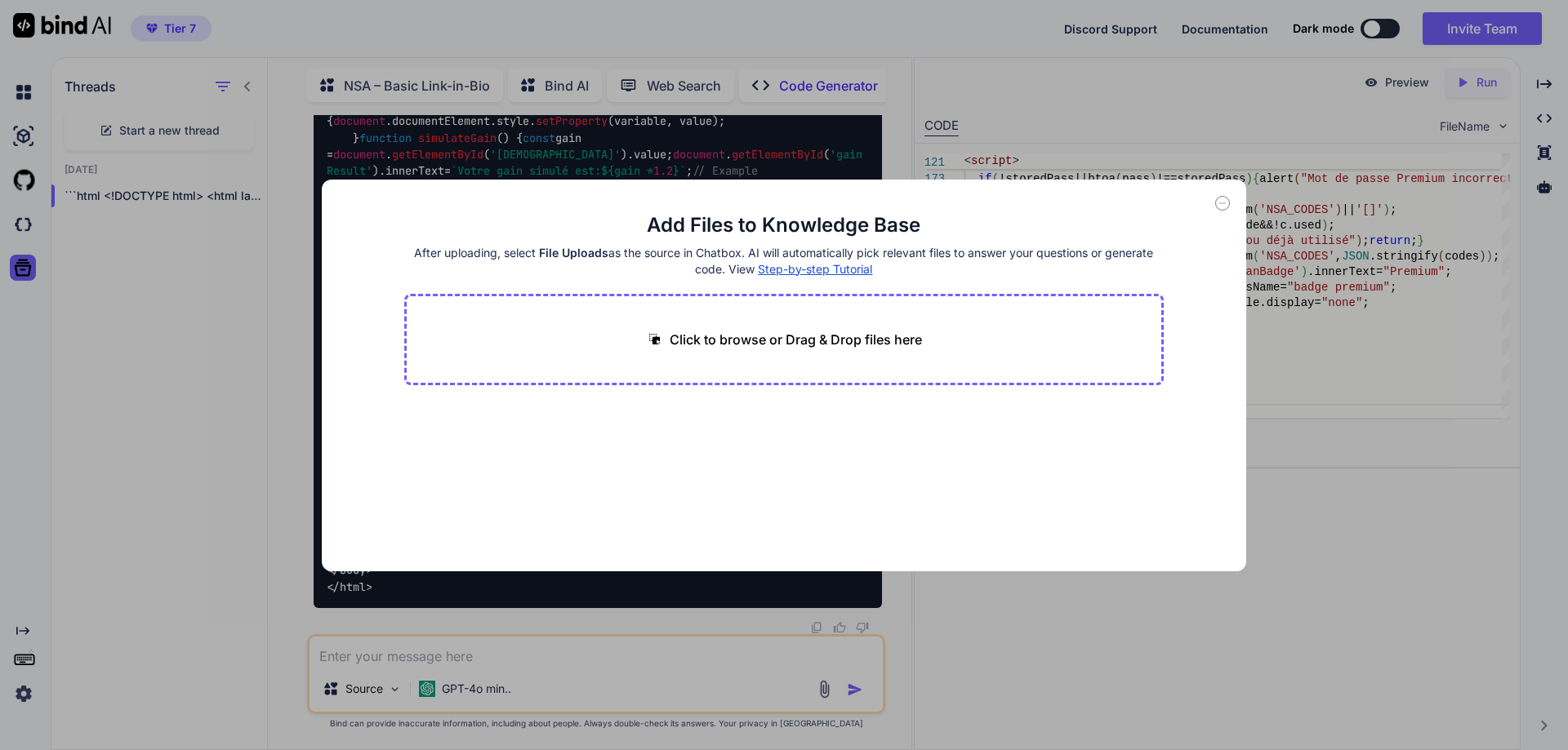
click at [1221, 205] on icon at bounding box center [1222, 203] width 15 height 15
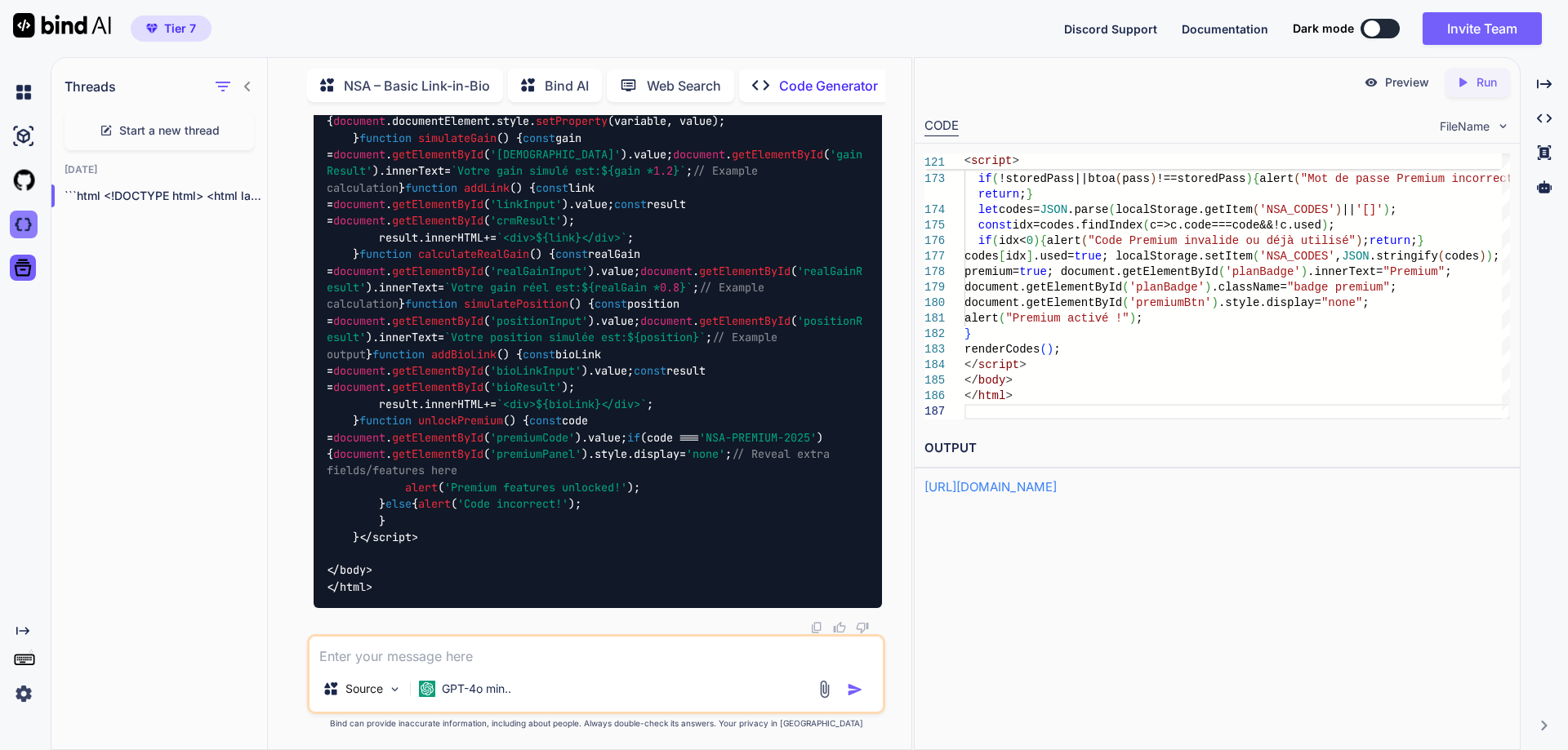
click at [23, 227] on img at bounding box center [24, 225] width 28 height 28
click at [28, 174] on img at bounding box center [24, 180] width 28 height 28
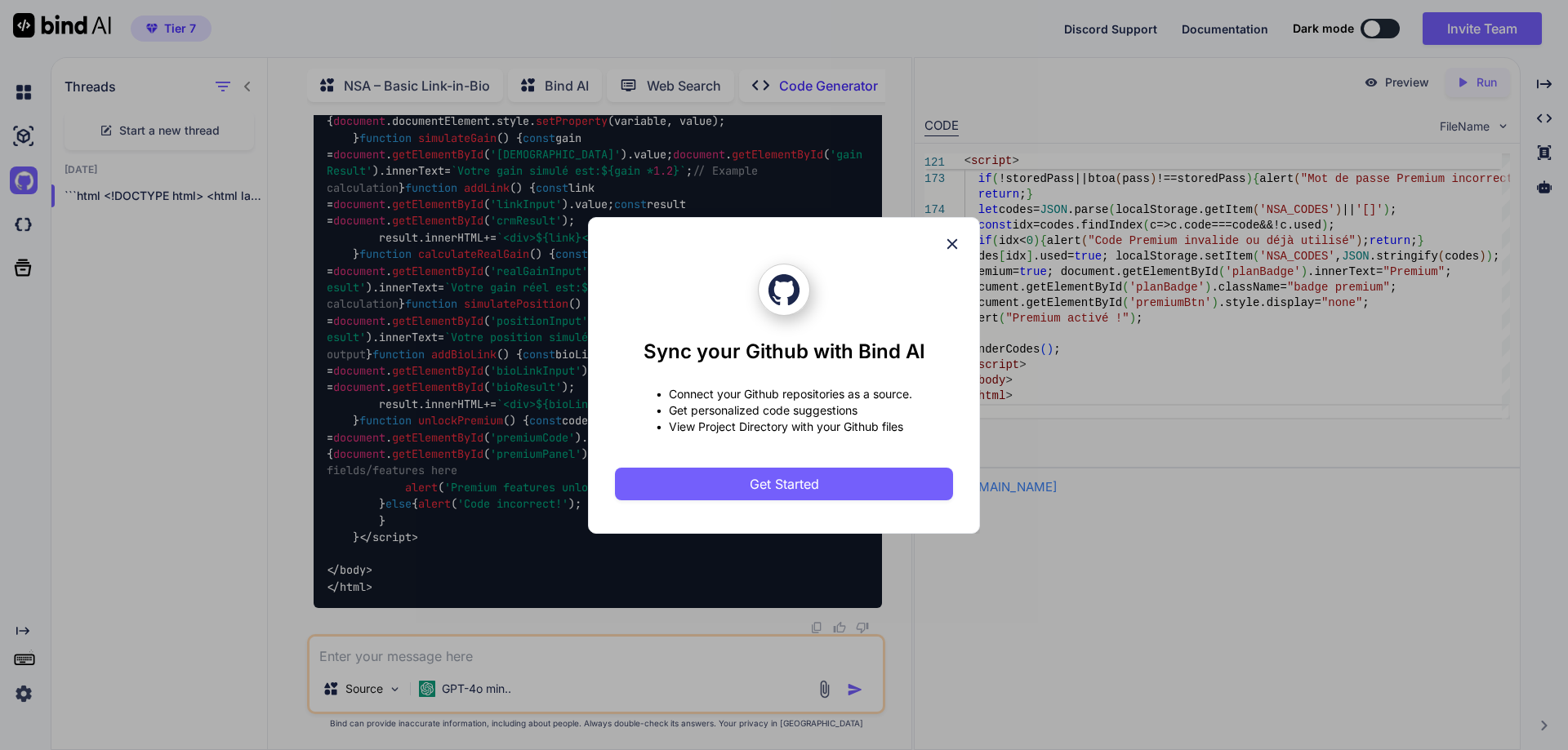
click at [948, 243] on icon at bounding box center [952, 244] width 18 height 18
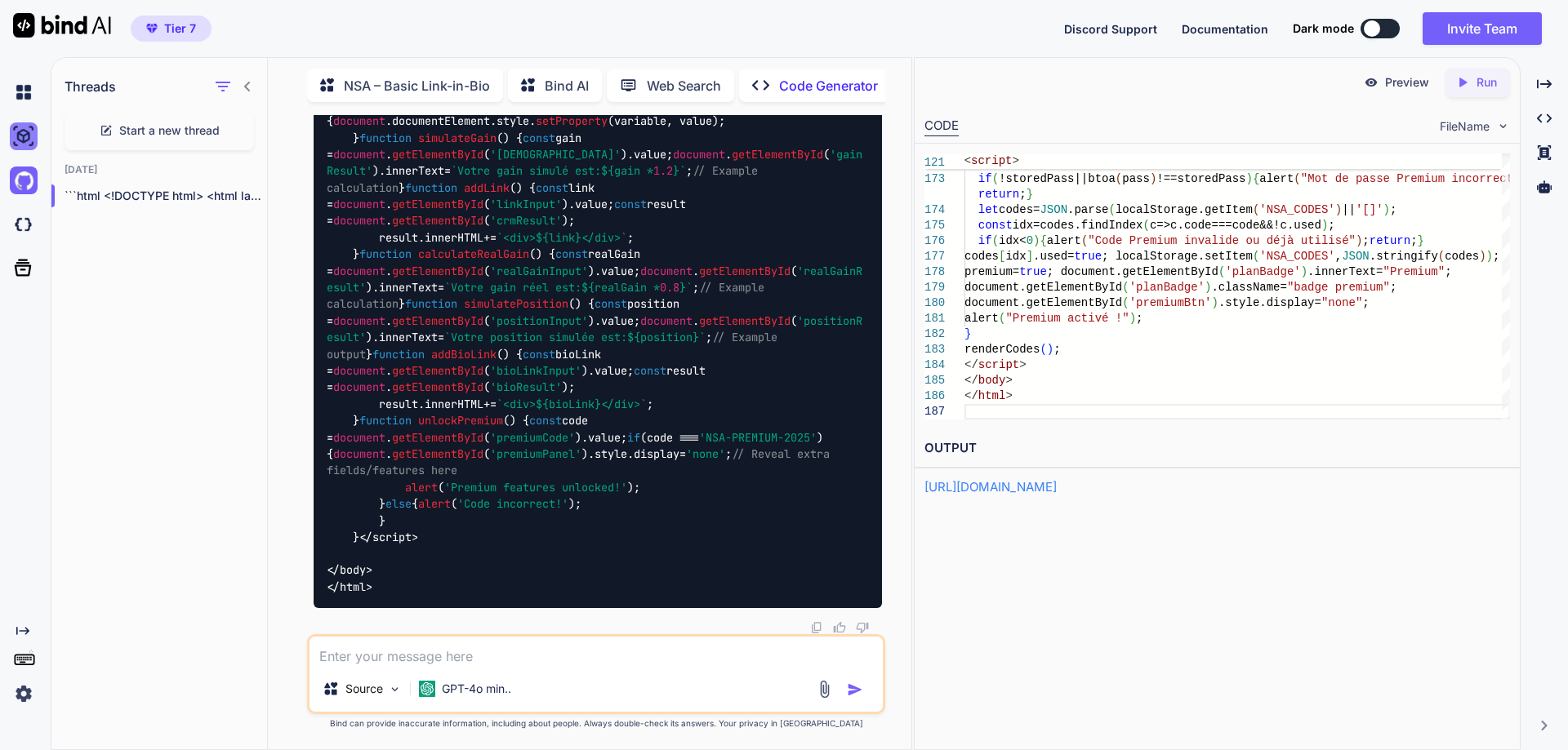
click at [17, 127] on img at bounding box center [24, 137] width 28 height 28
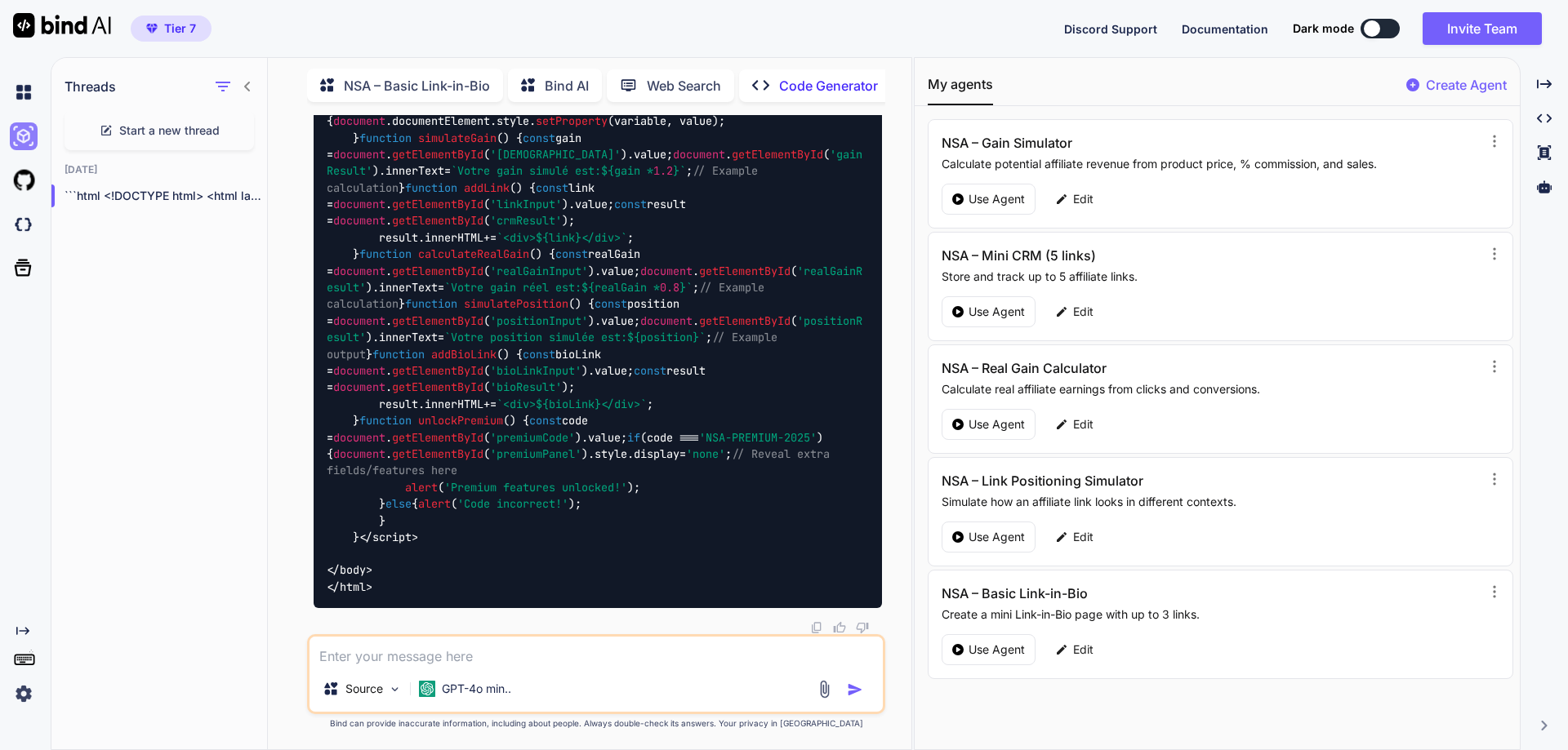
click at [24, 134] on img at bounding box center [24, 137] width 28 height 28
click at [17, 93] on img at bounding box center [24, 92] width 28 height 28
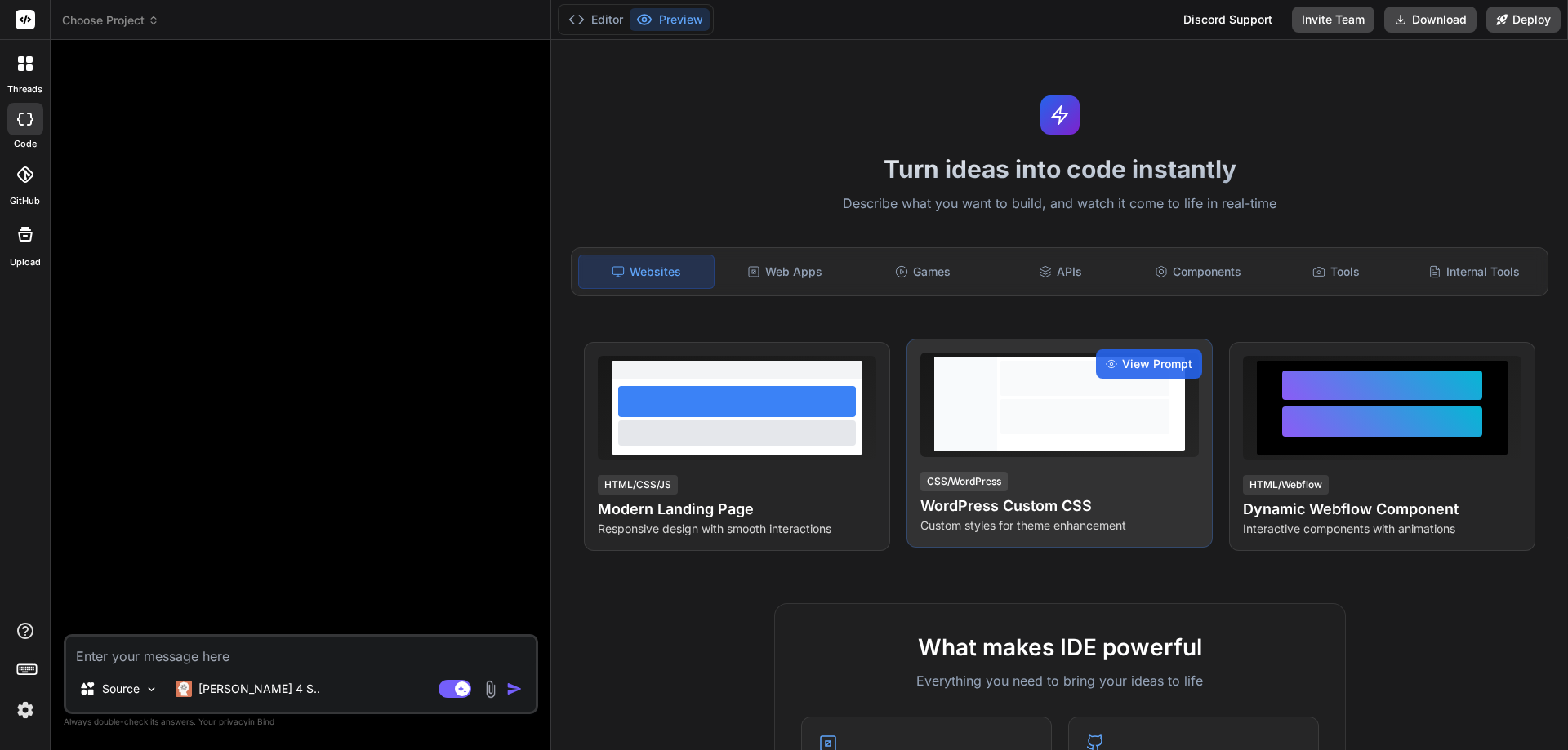
type textarea "x"
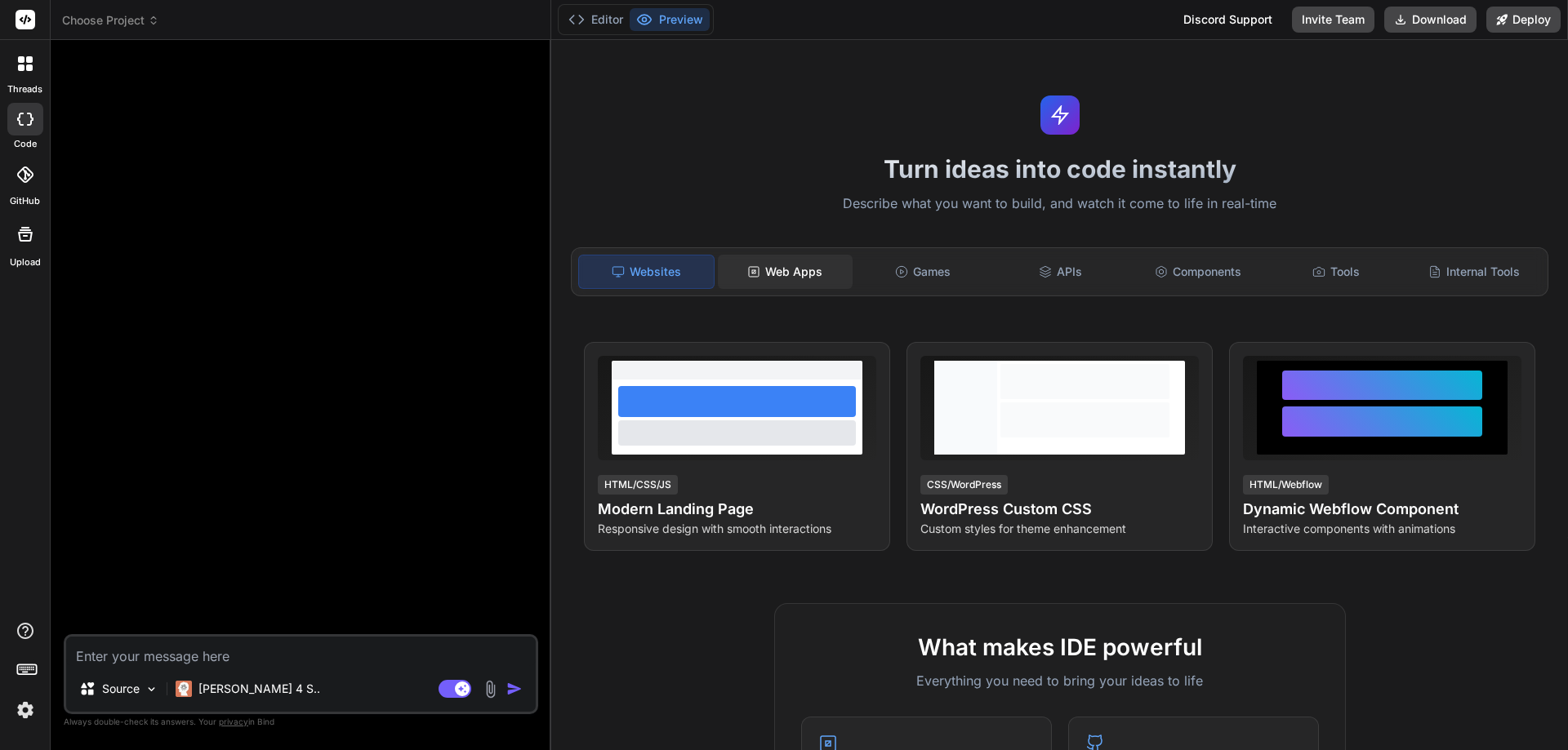
click at [799, 278] on div "Web Apps" at bounding box center [784, 271] width 135 height 34
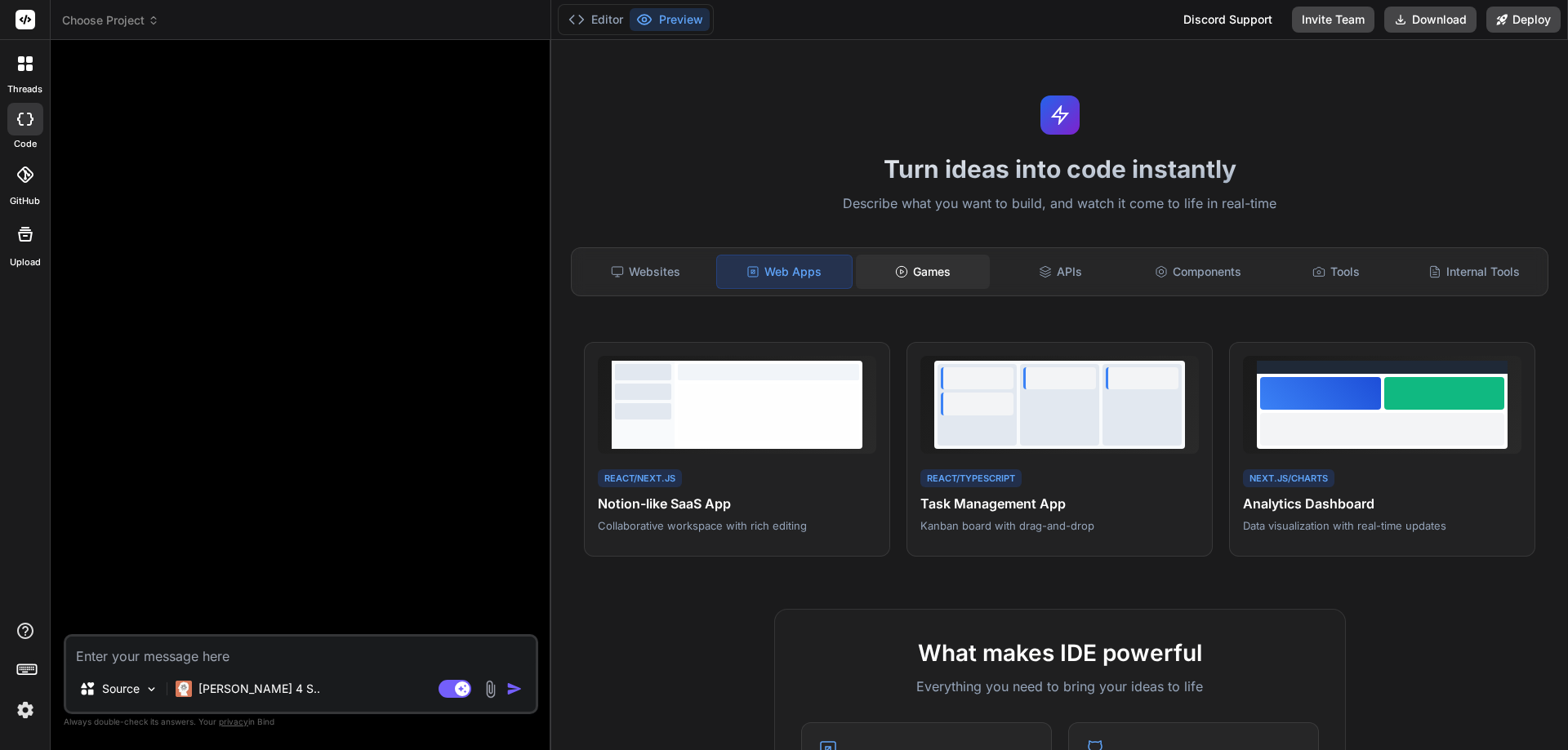
click at [913, 276] on div "Games" at bounding box center [923, 271] width 135 height 34
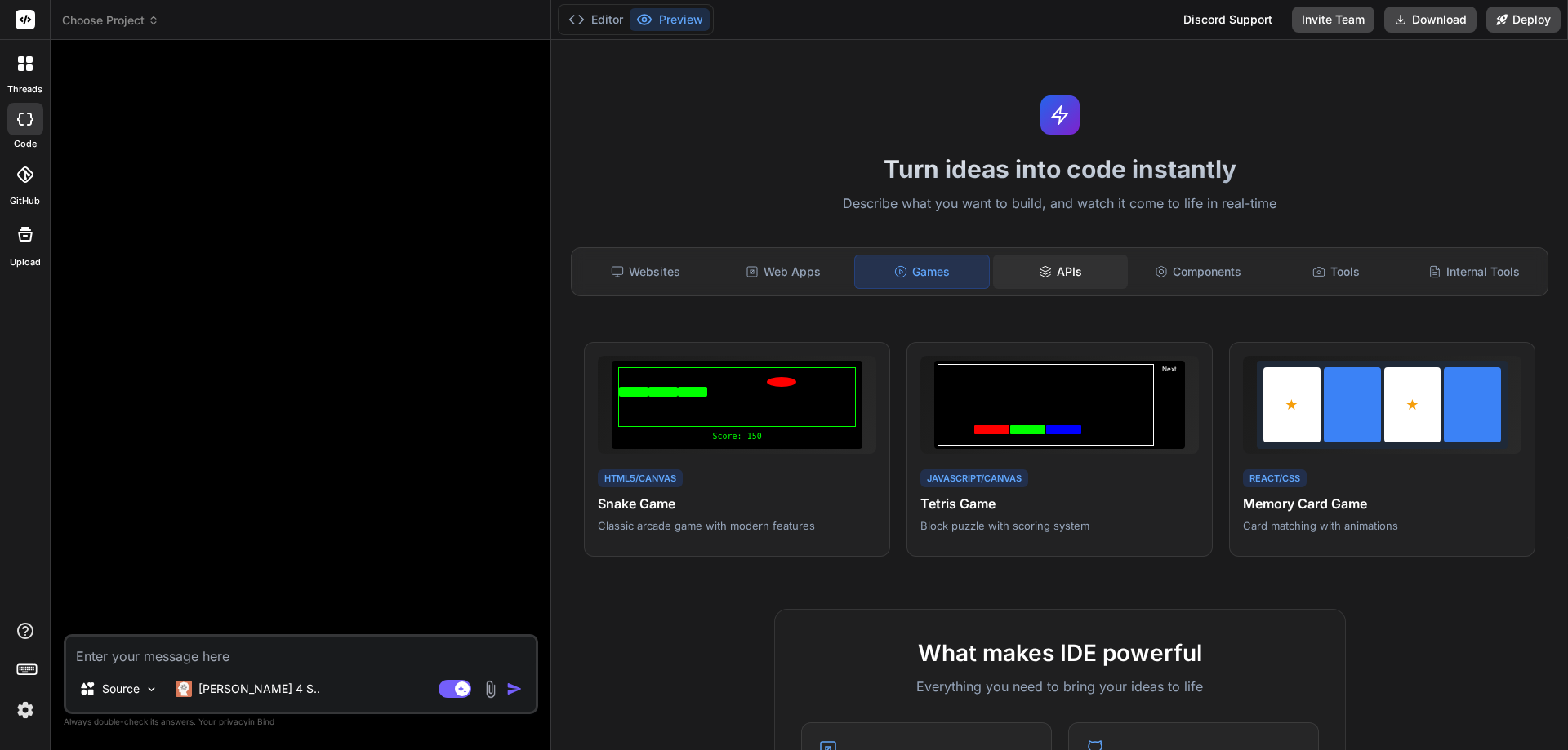
click at [1042, 279] on div "APIs" at bounding box center [1060, 271] width 135 height 34
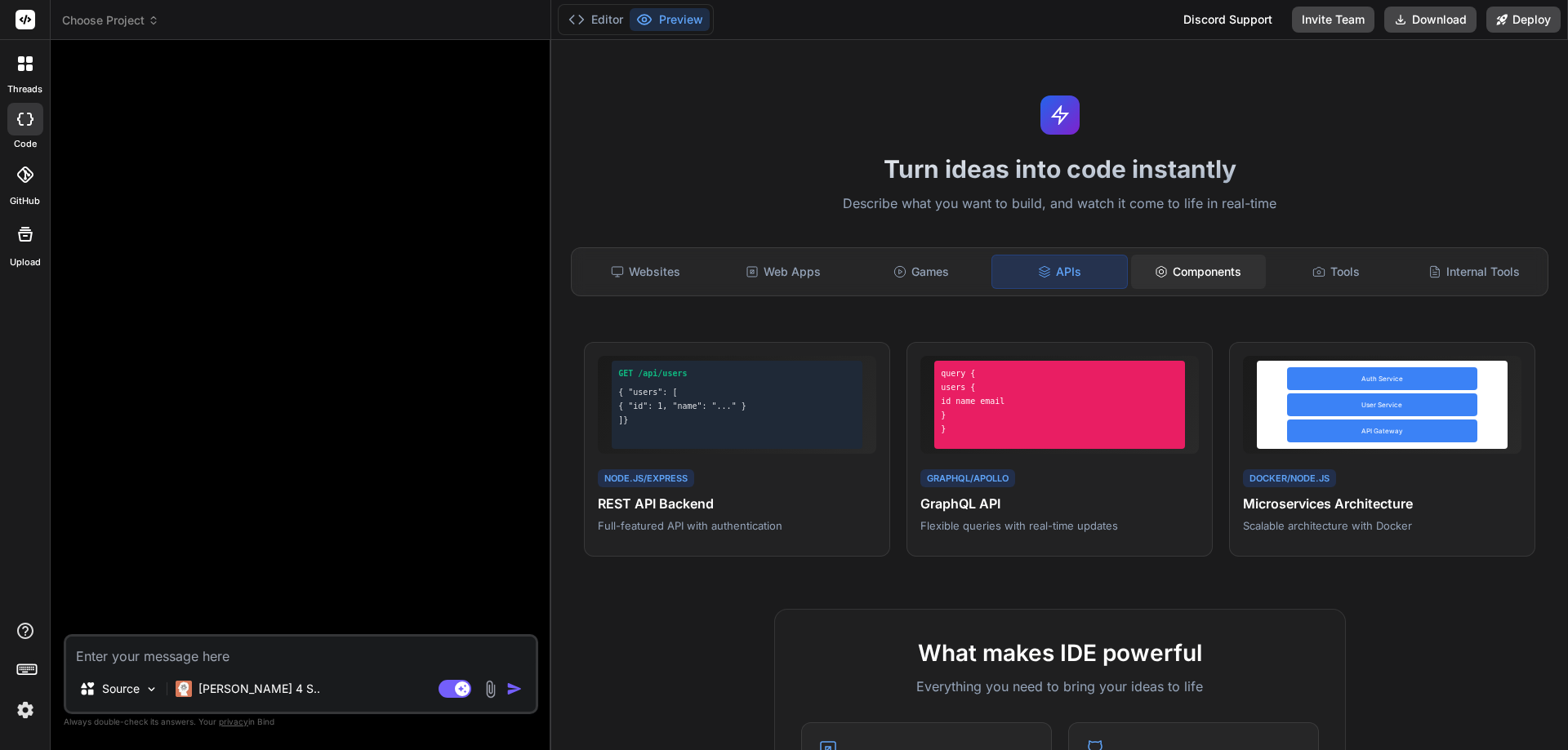
click at [1164, 281] on div "Components" at bounding box center [1198, 271] width 135 height 34
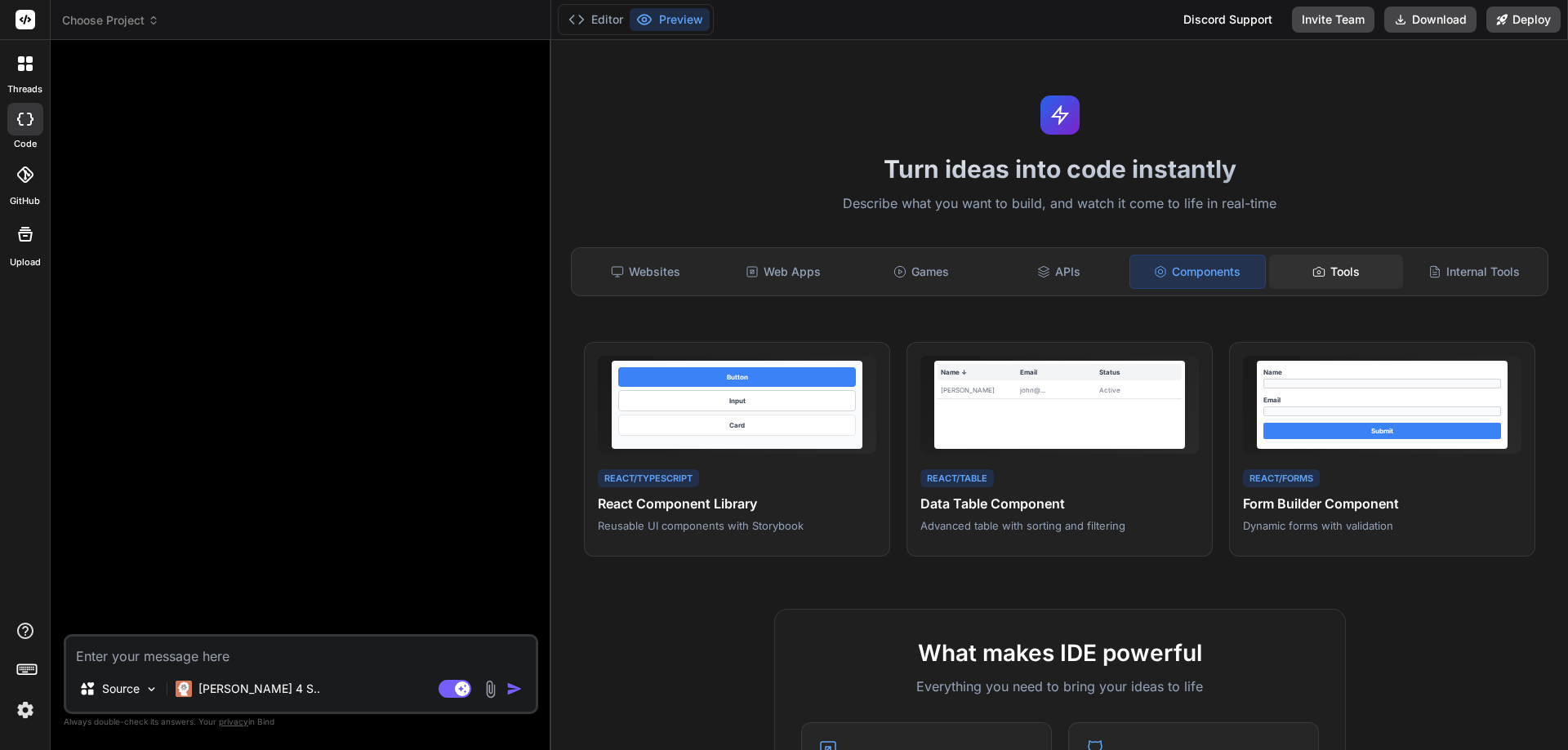
click at [1325, 276] on div "Tools" at bounding box center [1336, 271] width 135 height 34
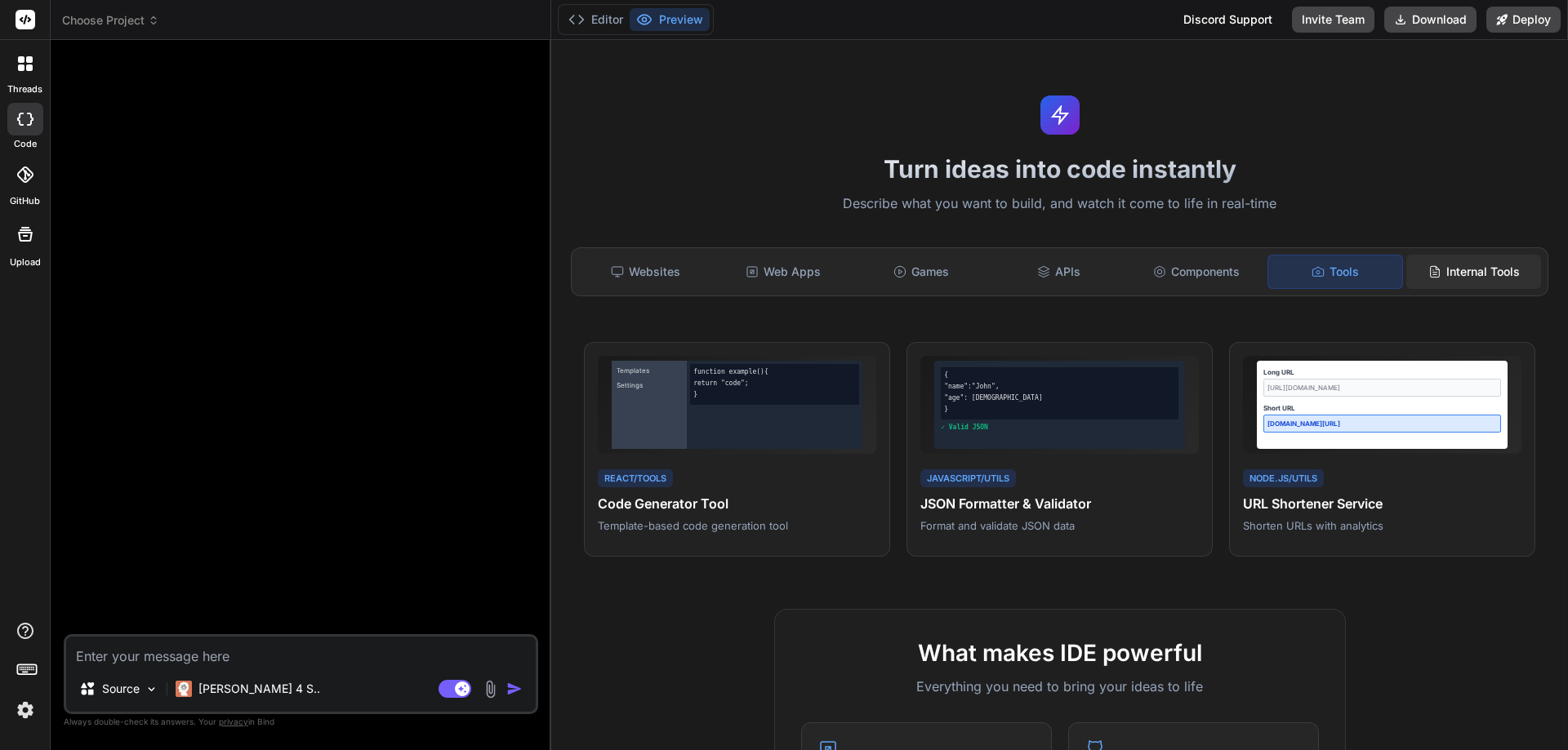
click at [1434, 276] on div "Internal Tools" at bounding box center [1473, 271] width 135 height 34
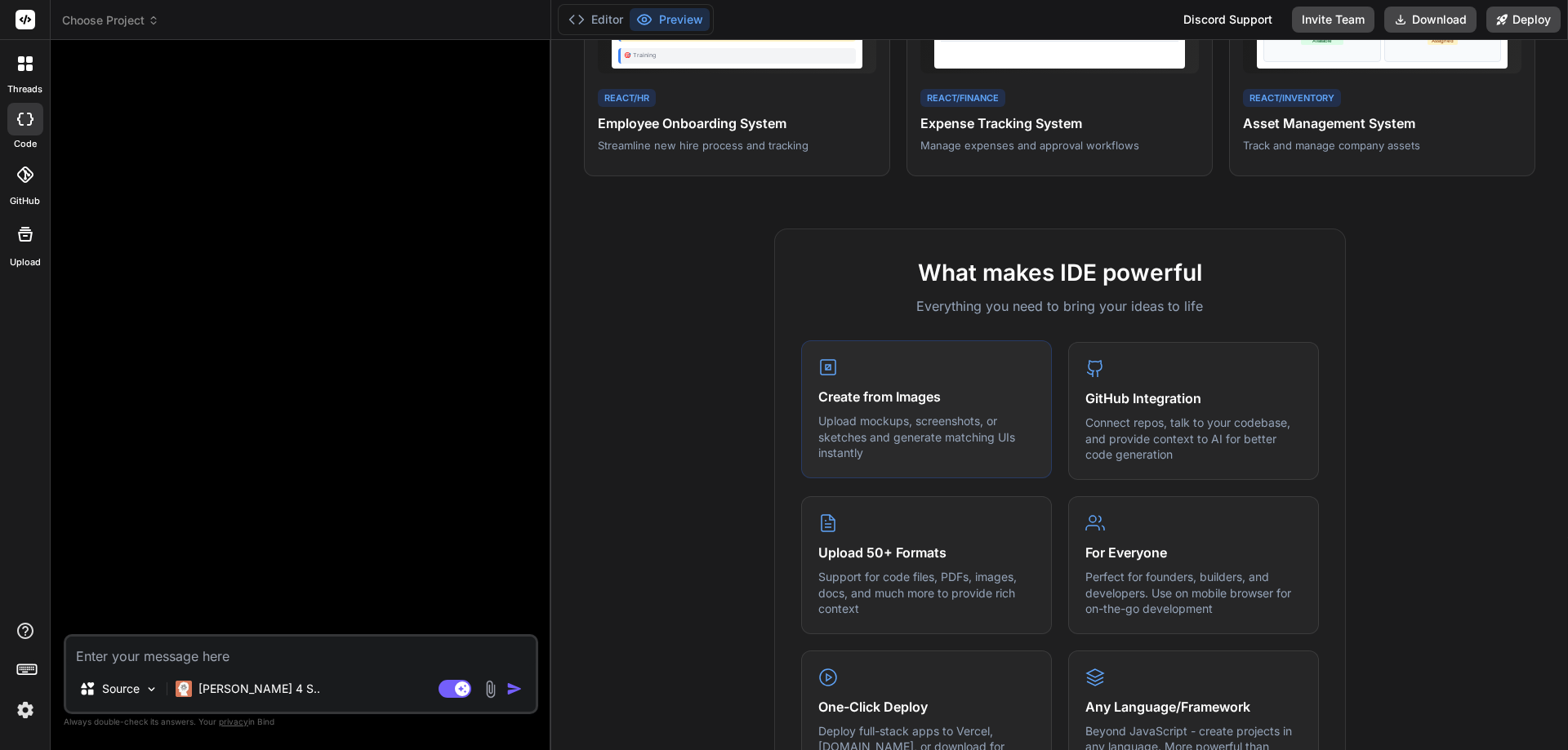
scroll to position [381, 0]
click at [19, 70] on icon at bounding box center [21, 67] width 6 height 6
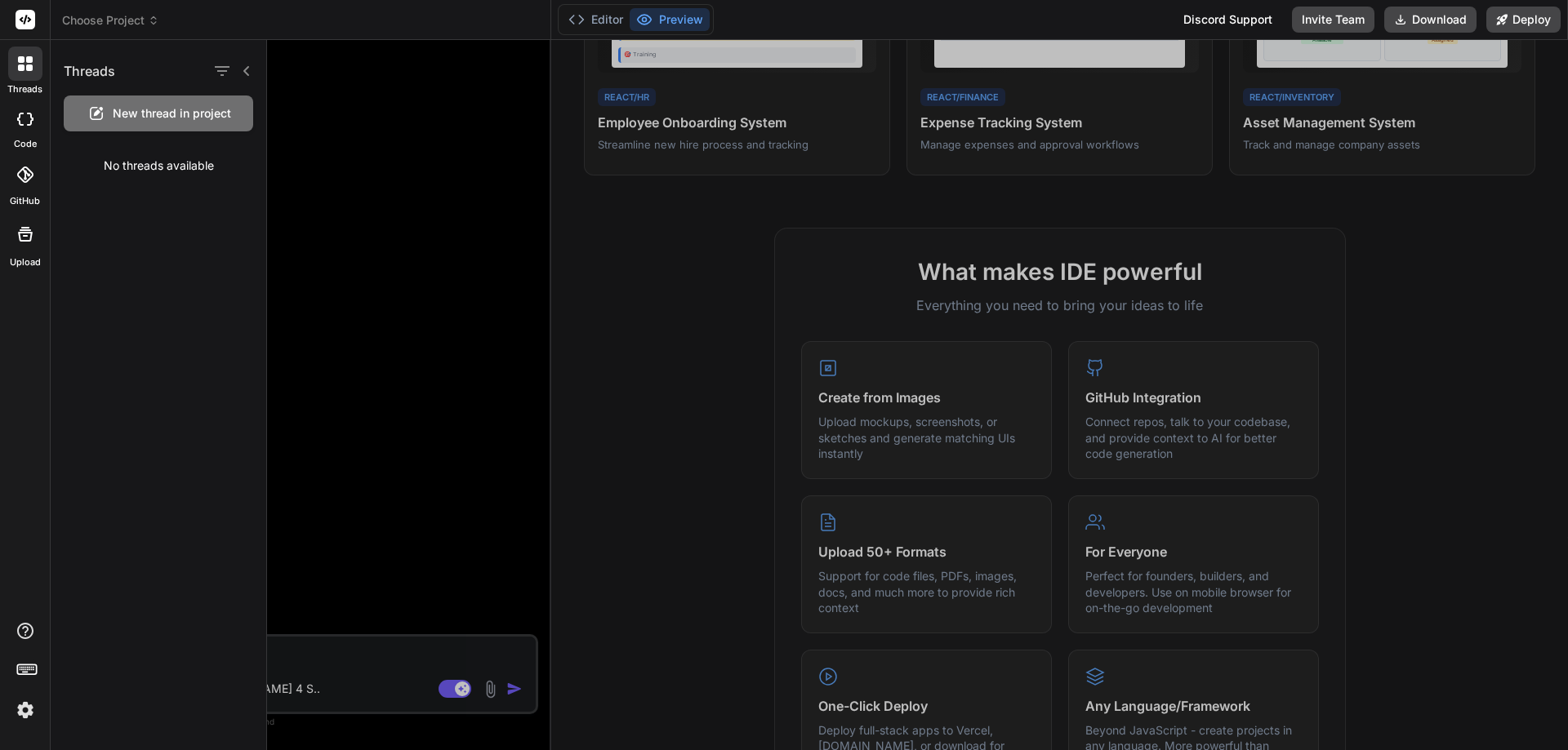
click at [343, 179] on div at bounding box center [917, 395] width 1300 height 710
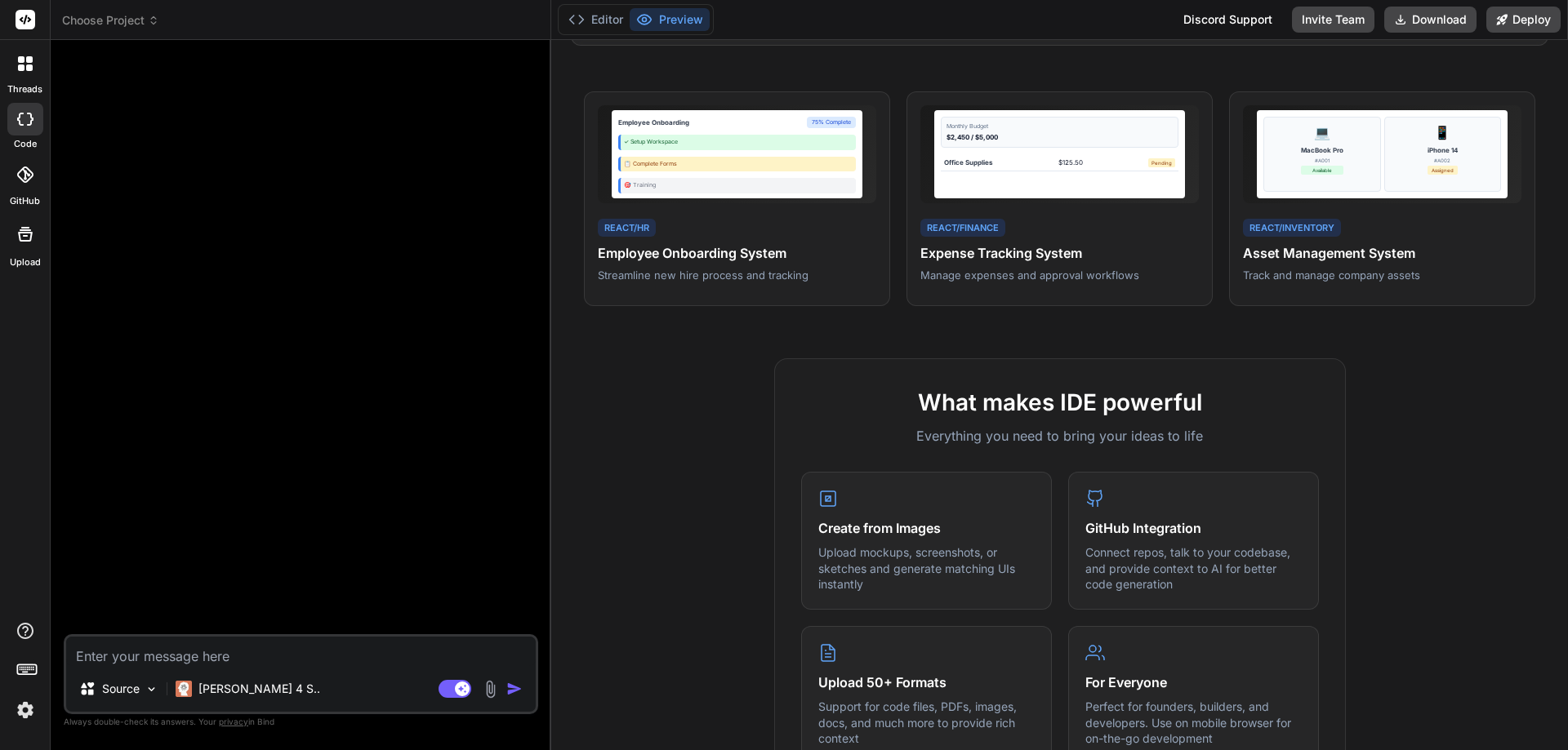
scroll to position [0, 0]
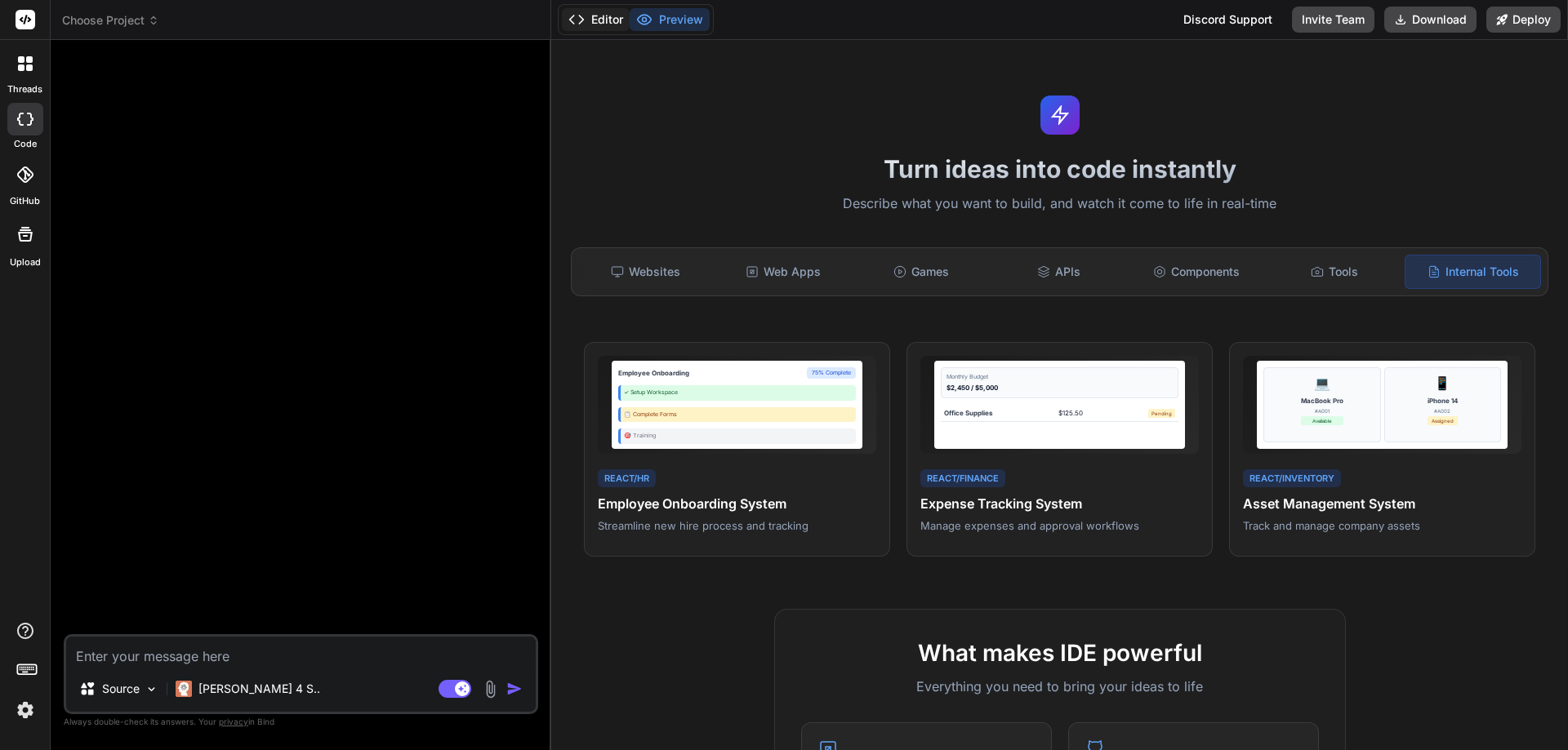
click at [601, 20] on button "Editor" at bounding box center [595, 19] width 68 height 23
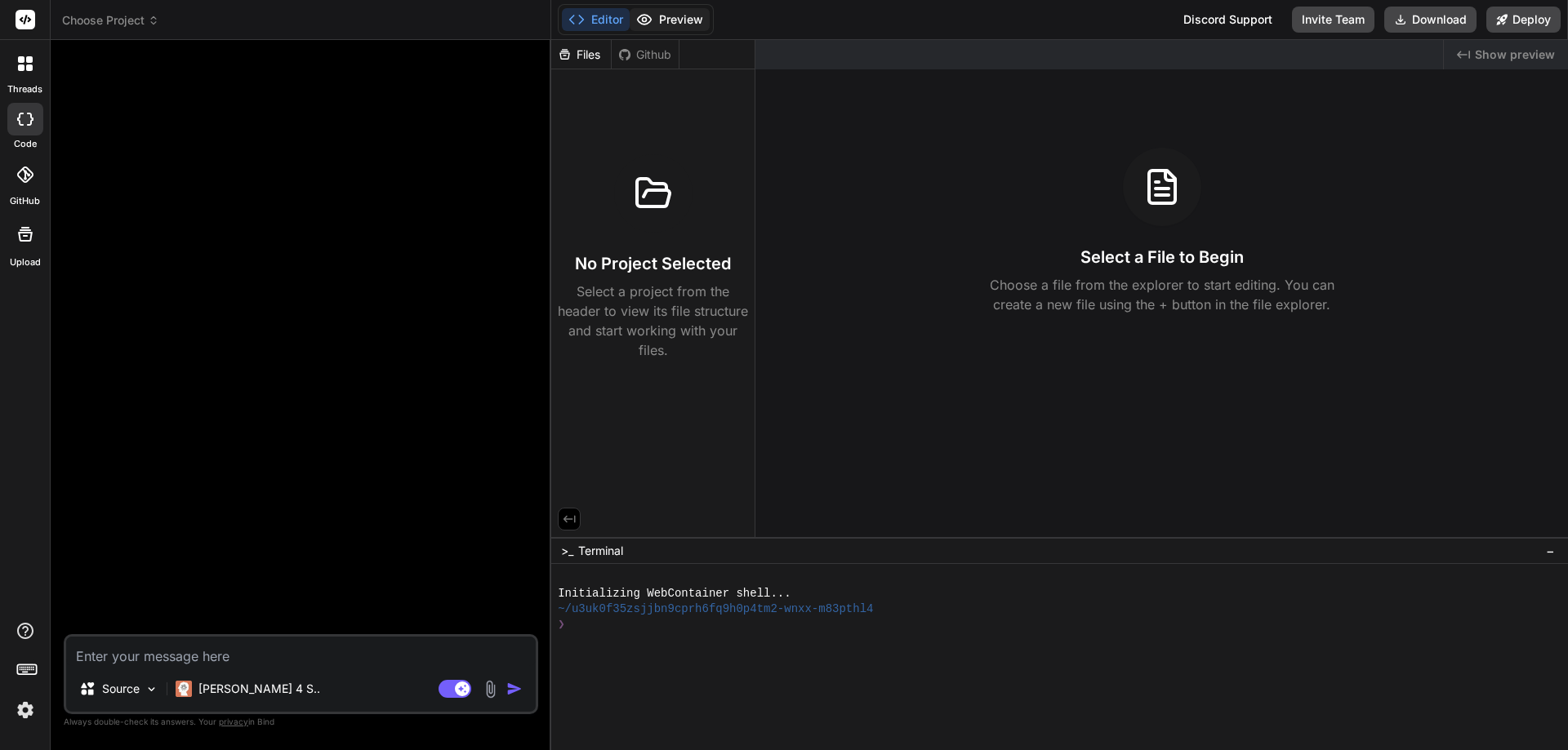
click at [669, 17] on button "Preview" at bounding box center [669, 19] width 80 height 23
